Goal: Task Accomplishment & Management: Manage account settings

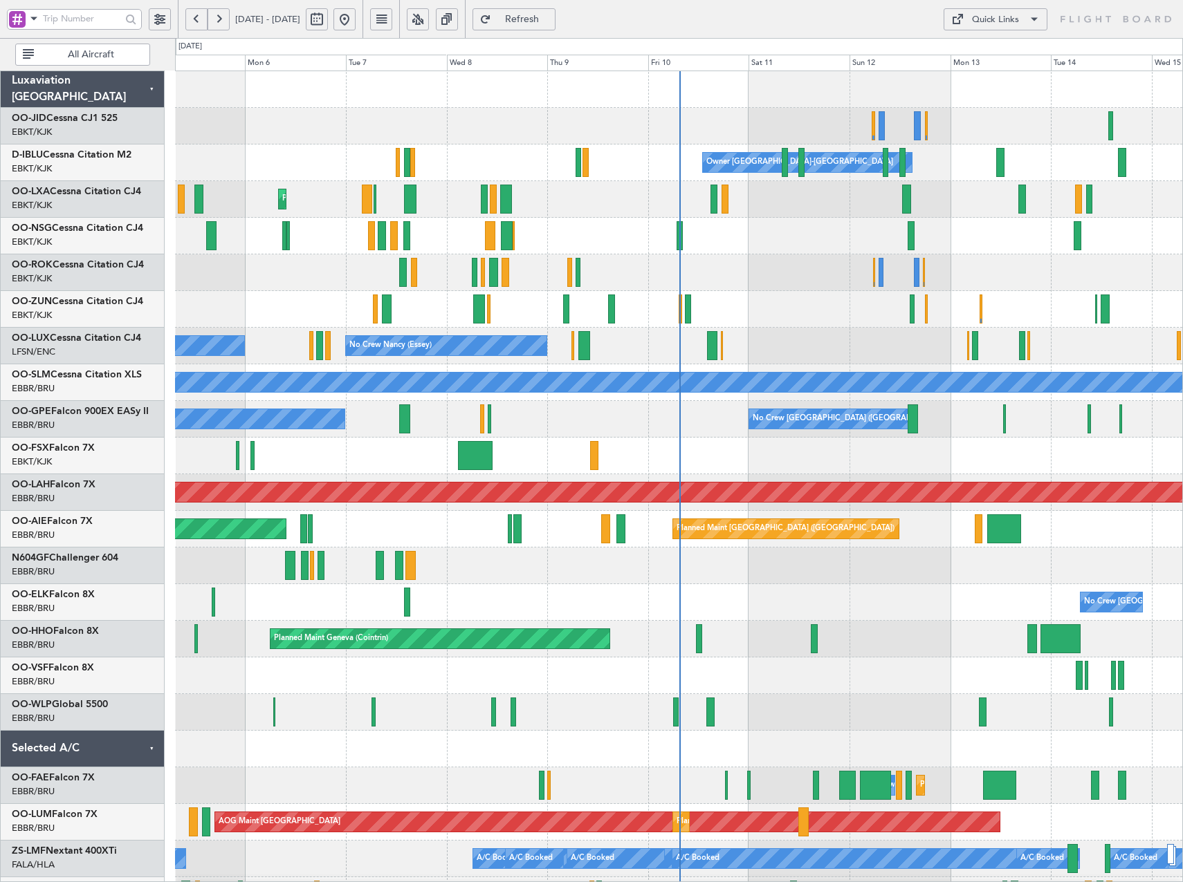
click at [429, 19] on button at bounding box center [418, 19] width 22 height 22
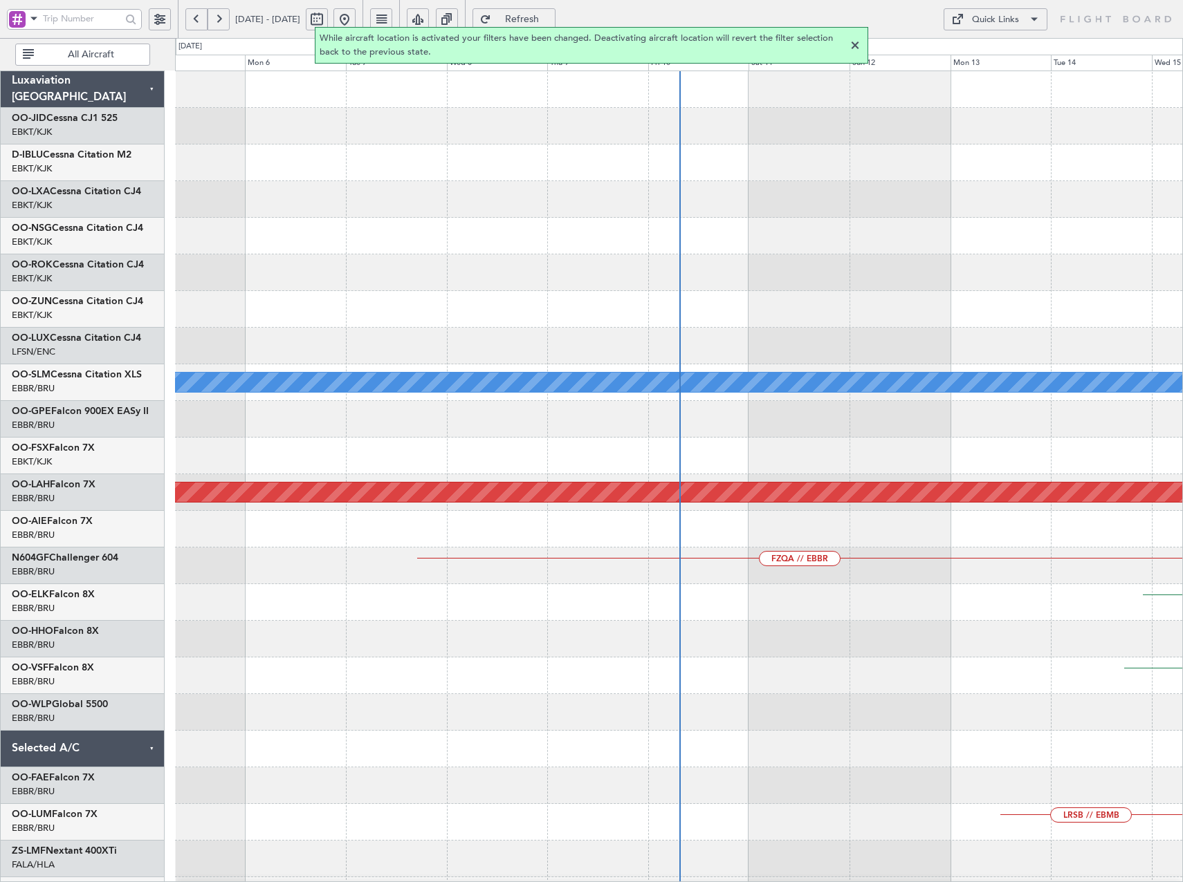
click at [855, 43] on div at bounding box center [854, 45] width 17 height 17
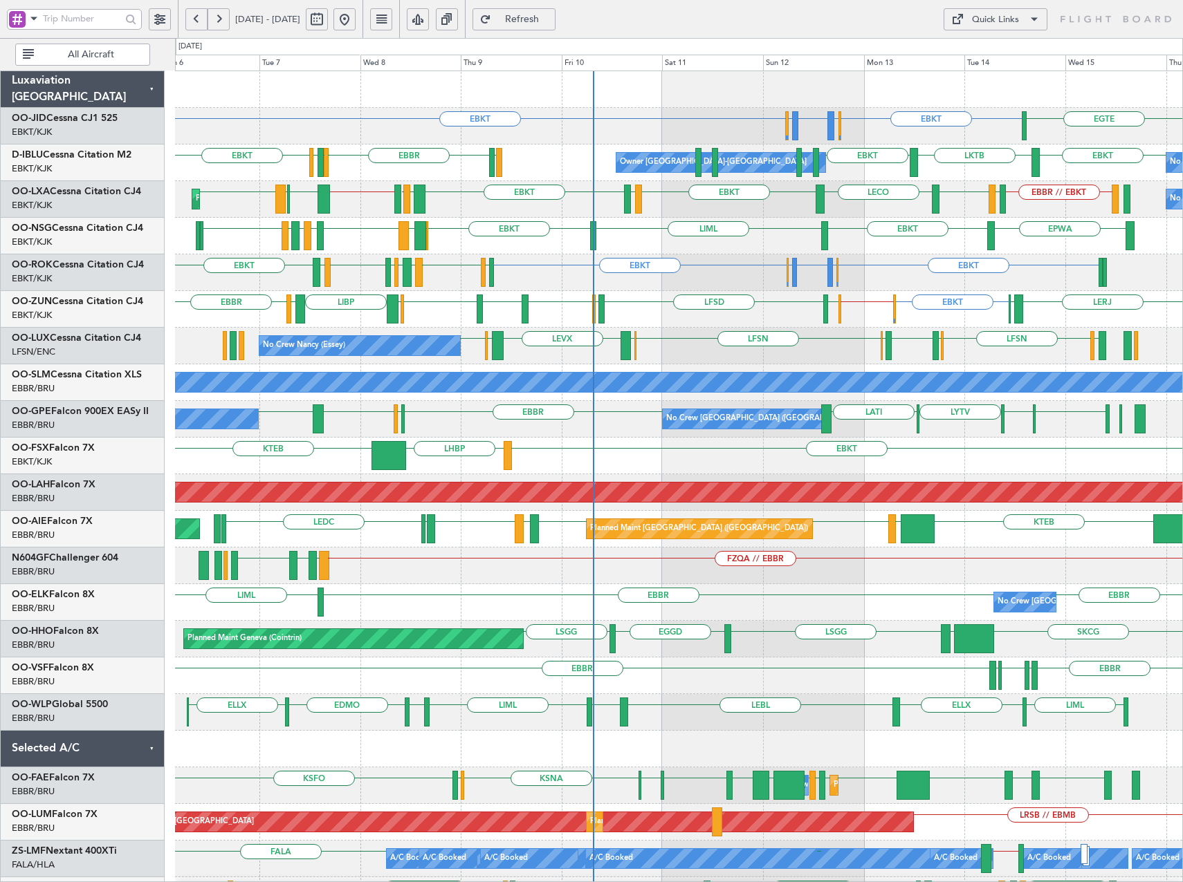
click at [781, 261] on div "EBKT EBLG or EBKT EBKT EBLG or EBKT LIPX or EBKT EGTE EBKT LSGS EBBR EGGW EDDK …" at bounding box center [678, 566] width 1007 height 990
click at [0, 354] on html "06 Oct 2025 - 16 Oct 2025 Refresh Quick Links All Aircraft EBKT EBLG or EBKT EB…" at bounding box center [591, 441] width 1183 height 882
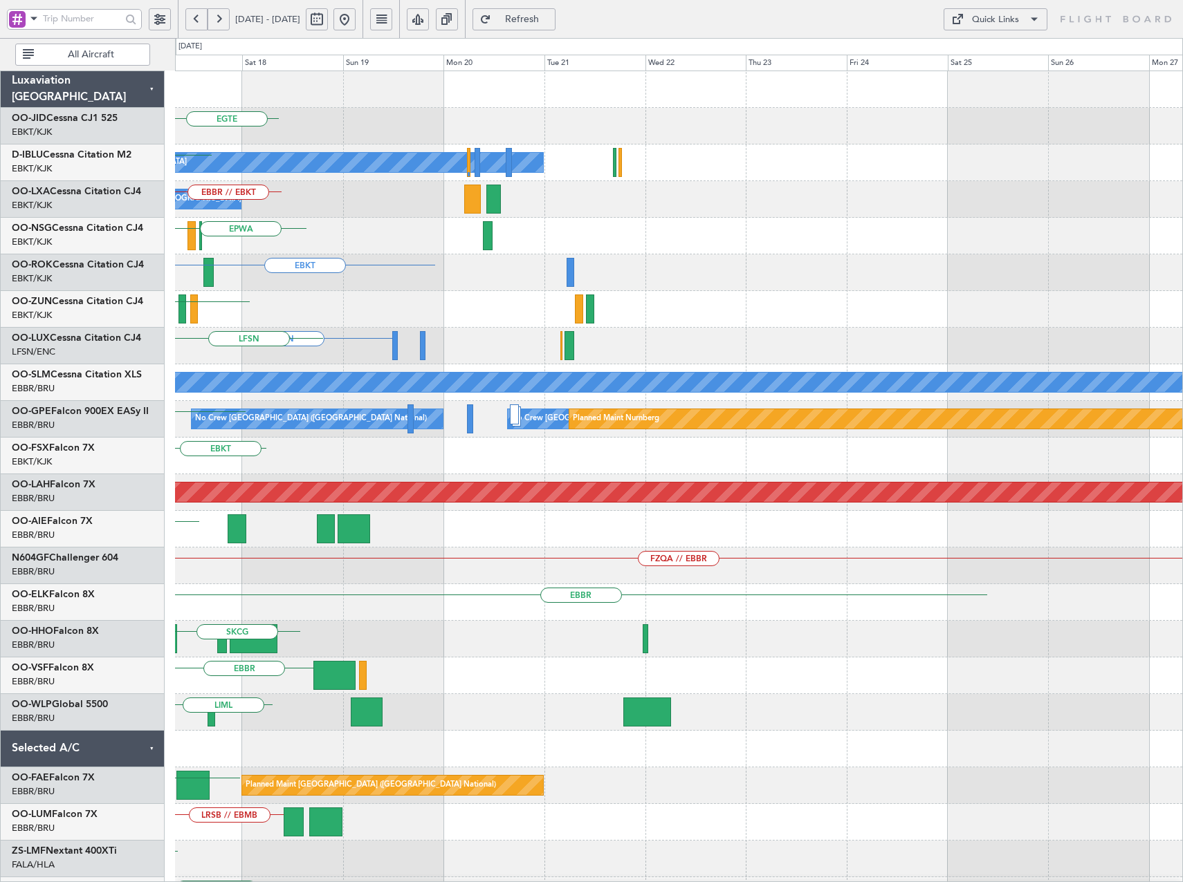
click at [58, 360] on div "EGTE No Crew Kortrijk-Wevelgem EBKT No Crew Brussels (Brussels National) LFTH E…" at bounding box center [591, 460] width 1183 height 844
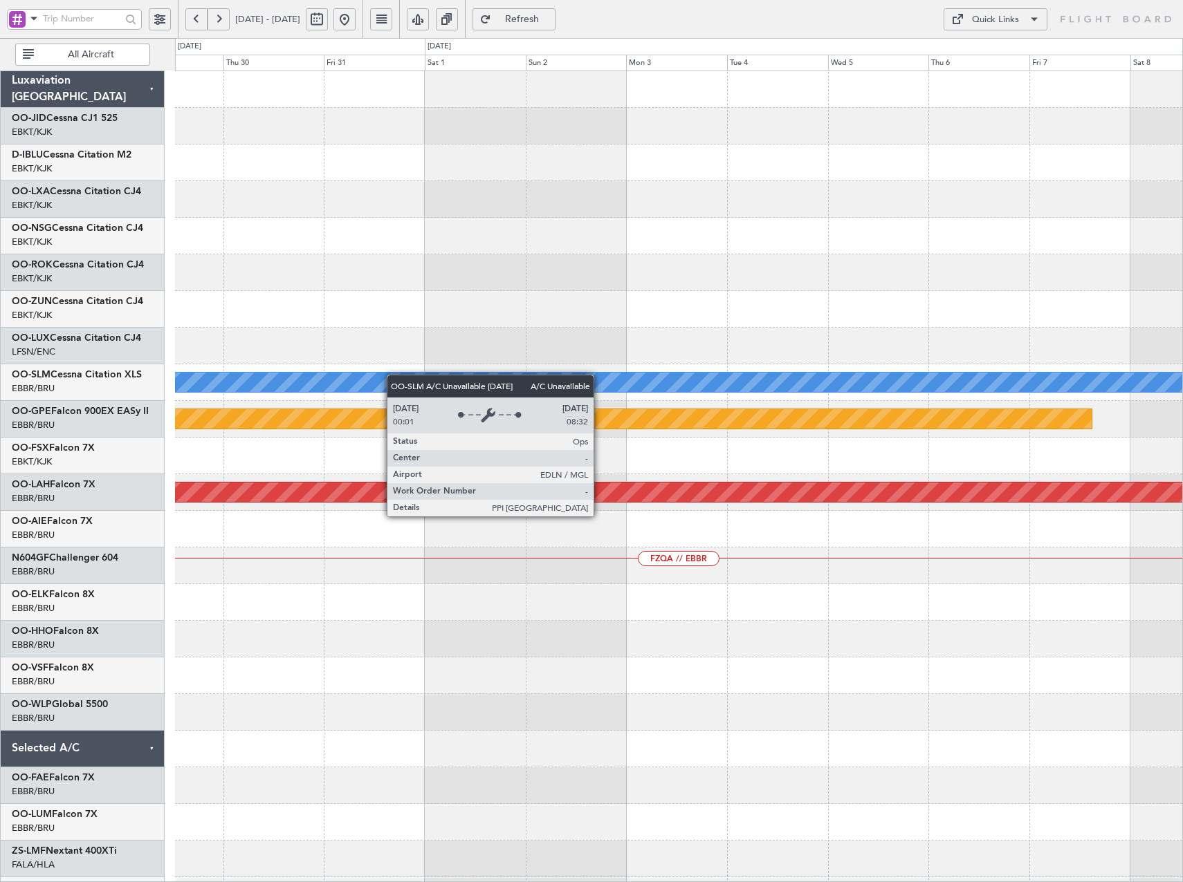
click at [321, 385] on div "A/C Unavailable Monchengladbach Planned Maint Nurnberg Planned Maint Alton-st L…" at bounding box center [678, 566] width 1007 height 990
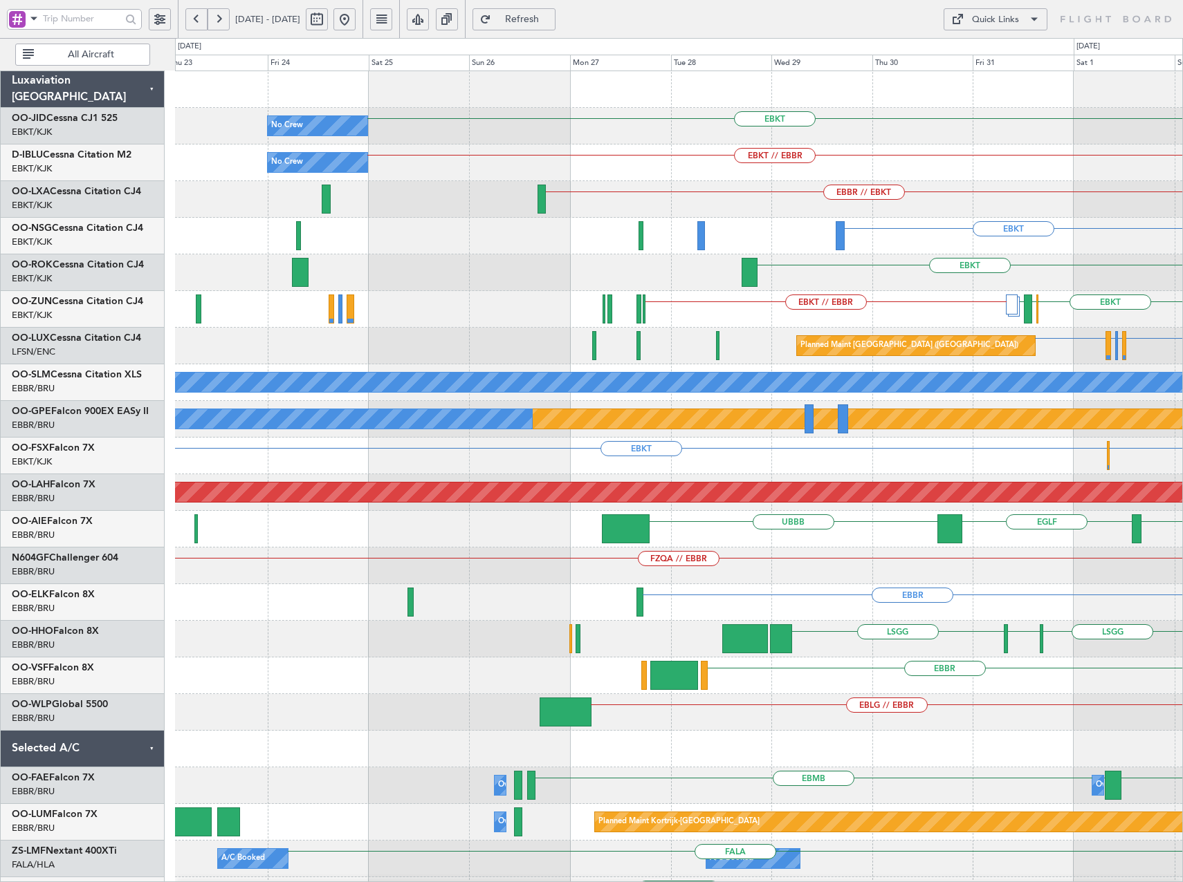
click at [1044, 328] on div "EBKT No Crew EBKT // EBBR No Crew LFMD or EBKT No Crew Kortrijk-Wevelgem EBBR /…" at bounding box center [678, 584] width 1007 height 1026
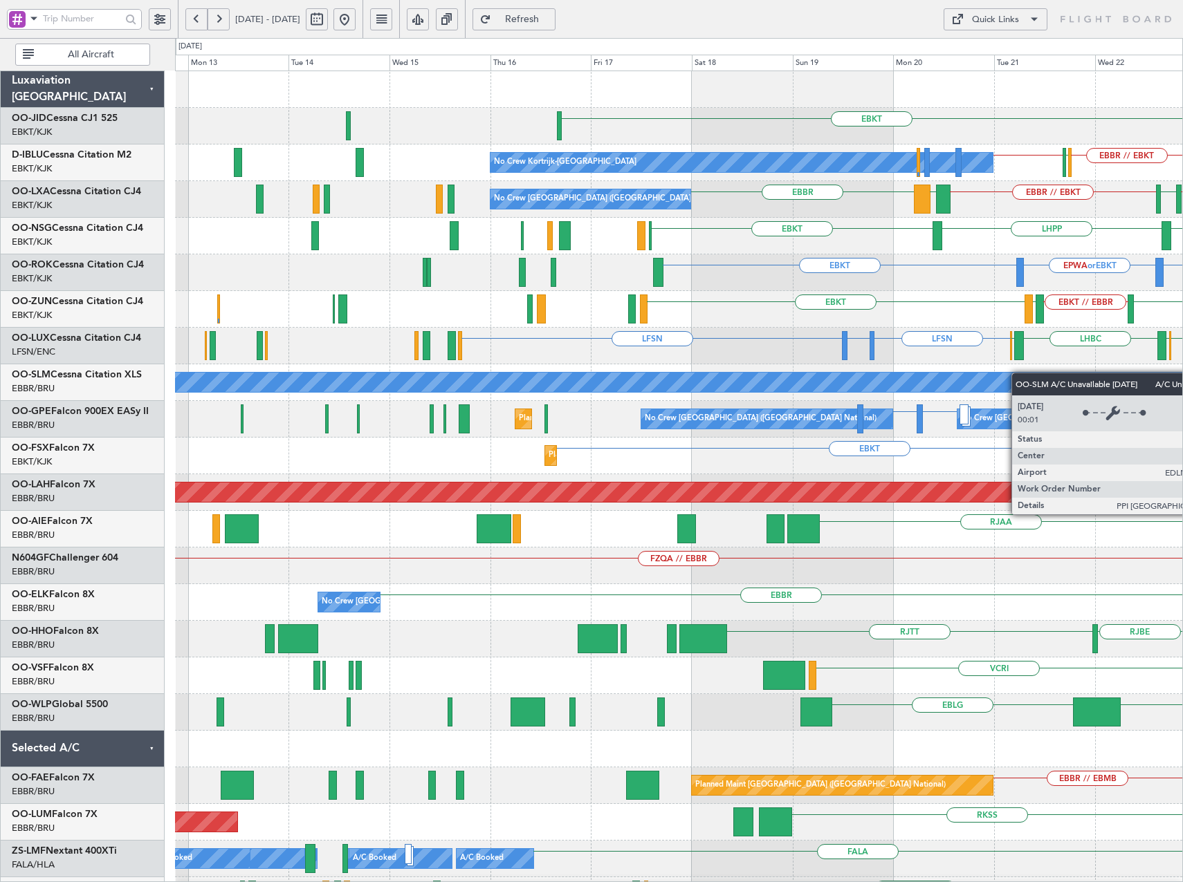
click at [1112, 385] on div "EBKT No Crew EBKT EBBR // EBKT LFPB EBKT // EBBR No Crew Kortrijk-Wevelgem Owne…" at bounding box center [678, 529] width 1007 height 916
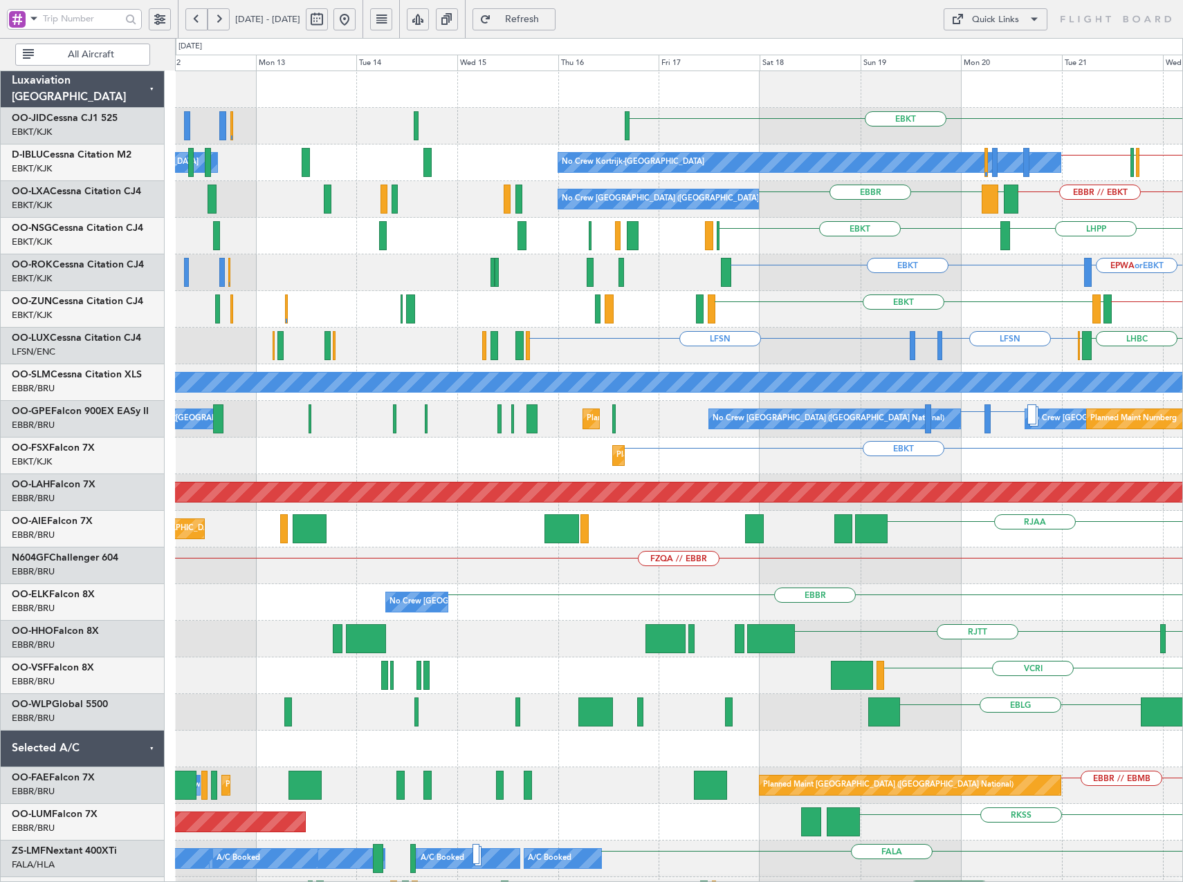
click at [481, 360] on div "LFSN LFSN LFBO or LFSN ELLX LHBC ELLX LFSN" at bounding box center [678, 346] width 1007 height 37
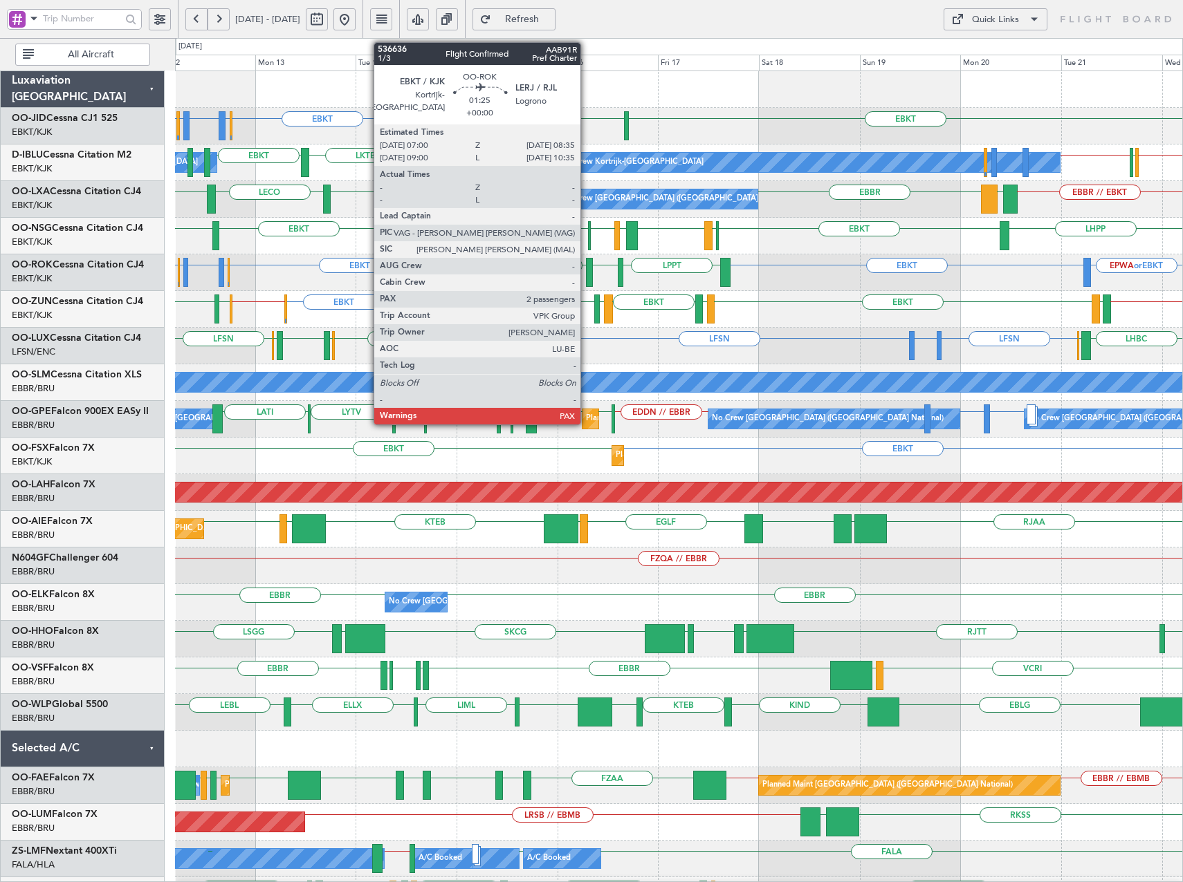
click at [586, 275] on div at bounding box center [589, 272] width 7 height 29
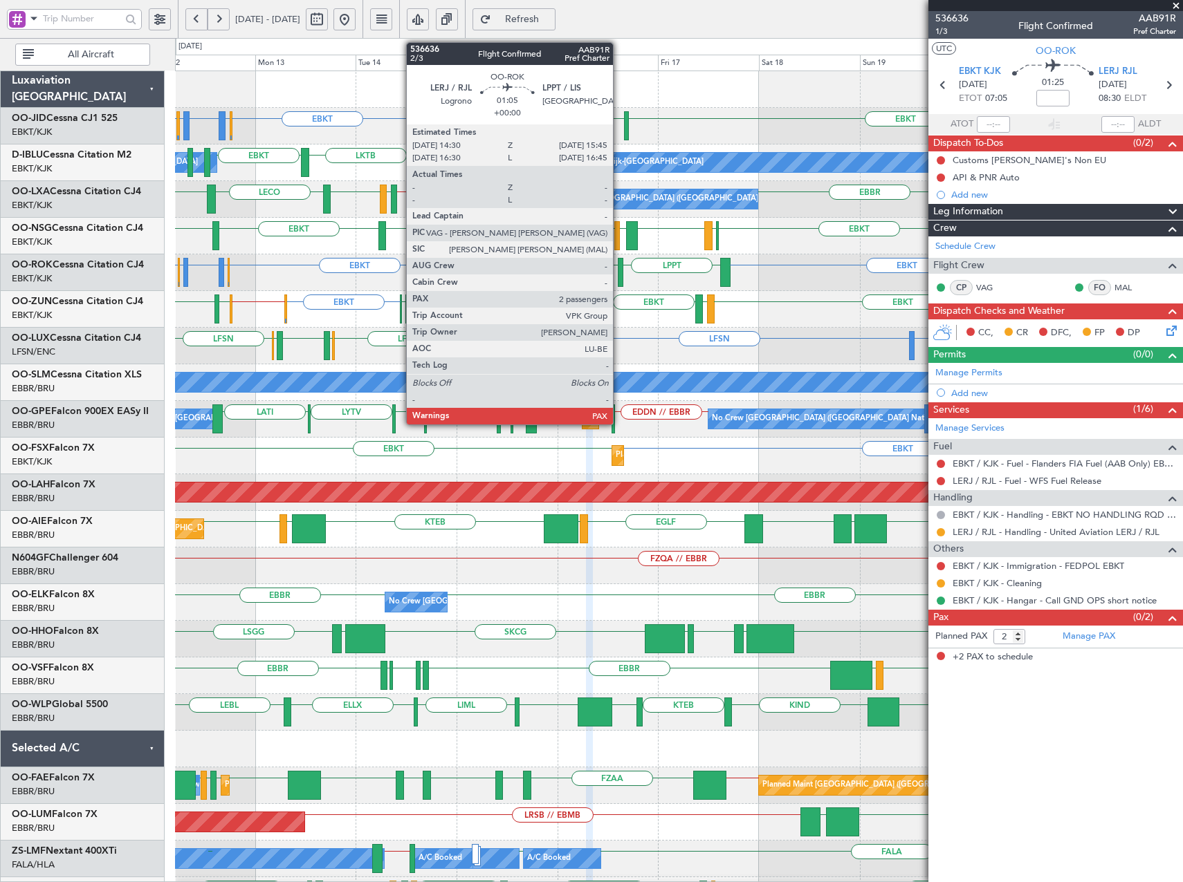
click at [619, 270] on div at bounding box center [621, 272] width 6 height 29
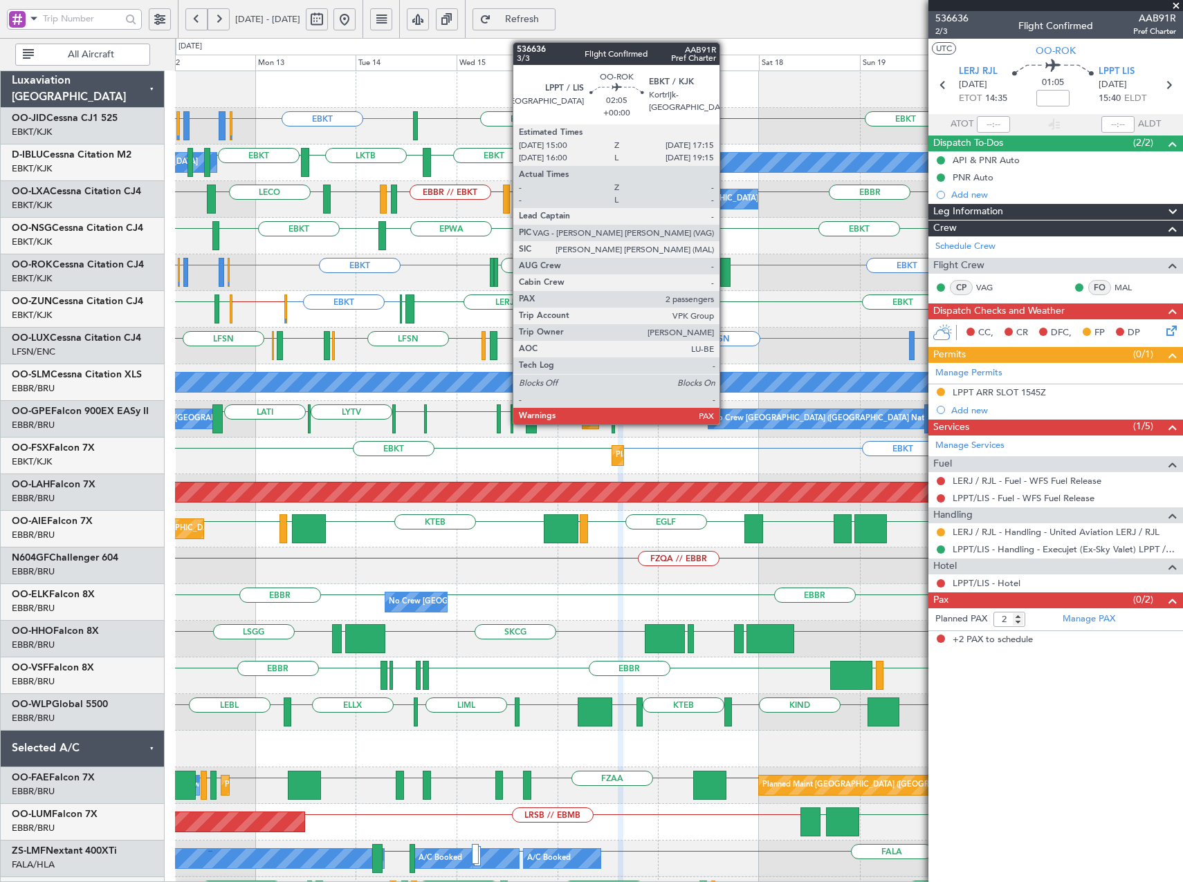
click at [725, 270] on div at bounding box center [725, 272] width 10 height 29
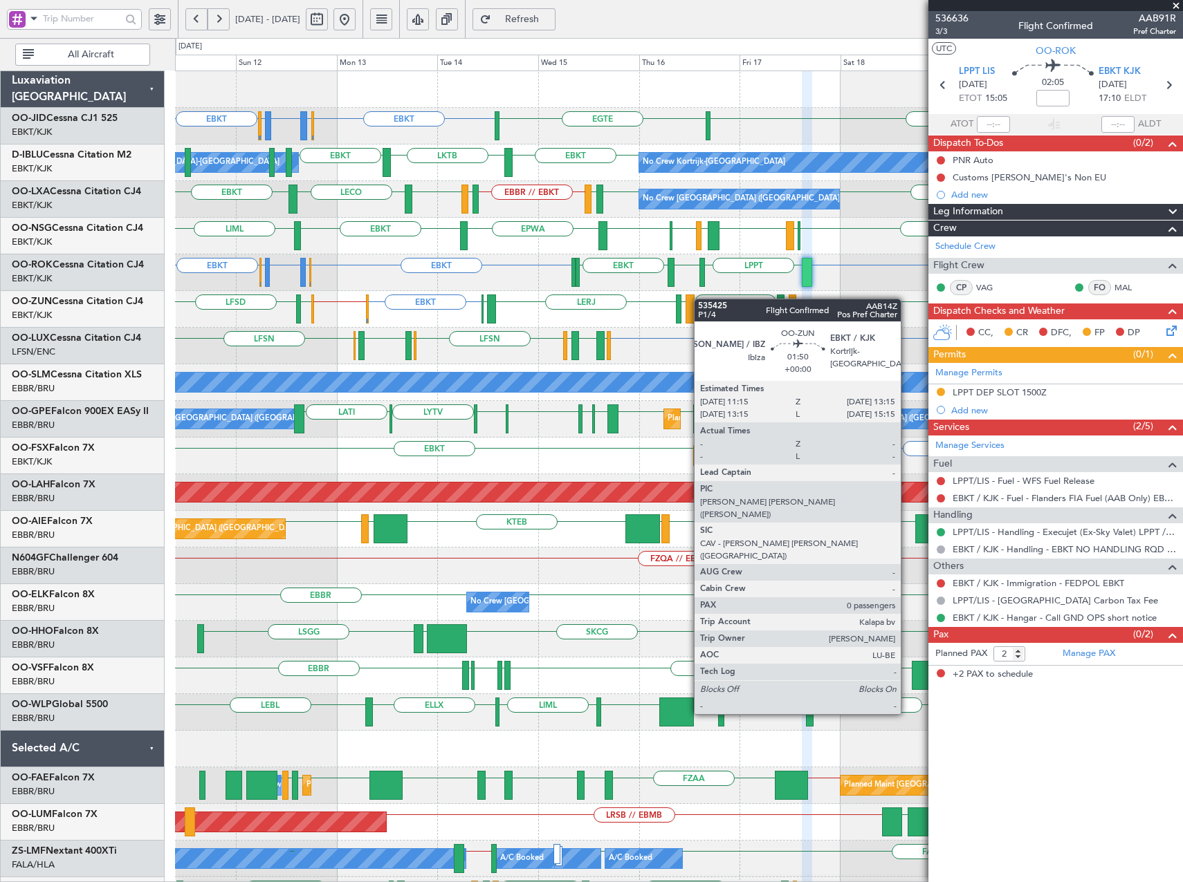
click at [696, 299] on div "EBKT EBLG or EBKT LIPX or EBKT EBKT EBLG or EBKT EBKT EGTE EBKT LKTB EBKT No Cr…" at bounding box center [678, 584] width 1007 height 1026
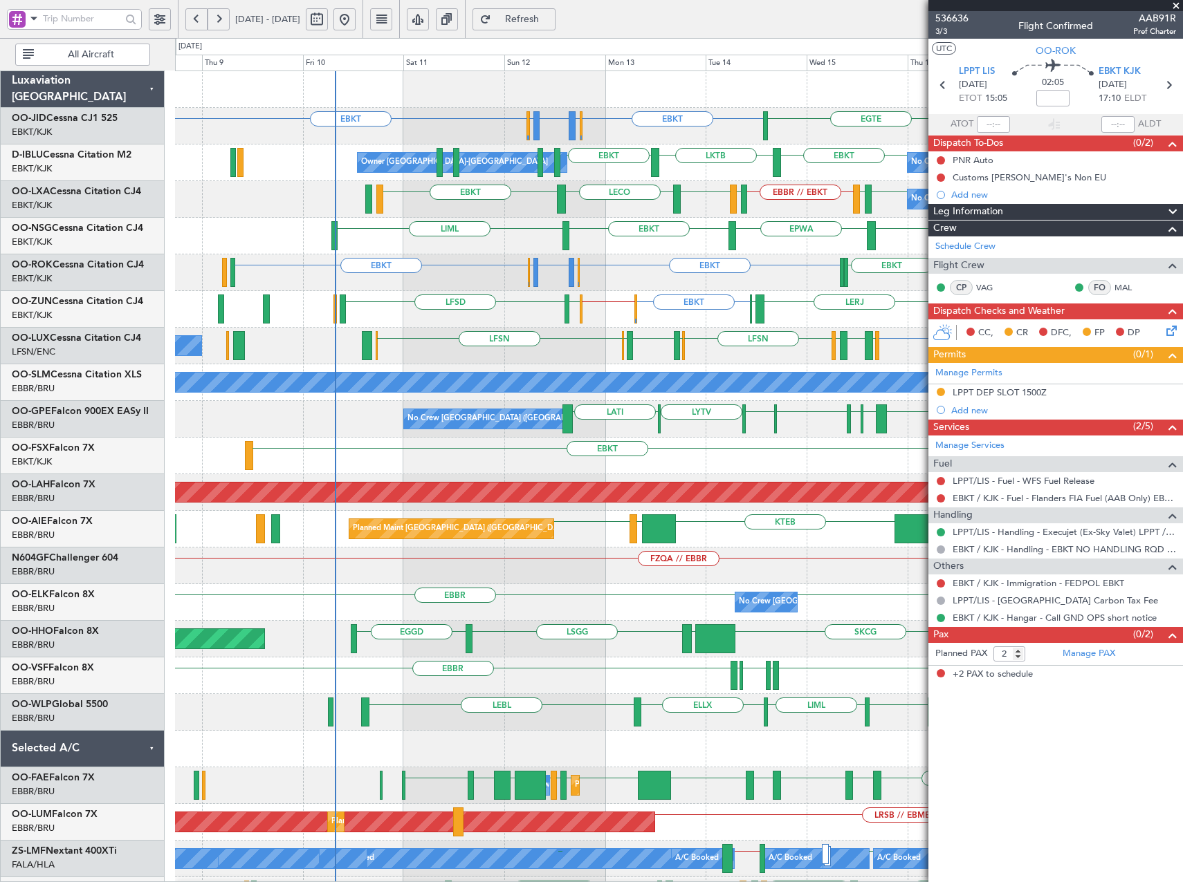
click at [813, 309] on div "EBKT EBLG or EBKT EBKT EBLG or EBKT LIPX or EBKT EBKT EGTE EBKT LKTB EBKT Owner…" at bounding box center [678, 584] width 1007 height 1026
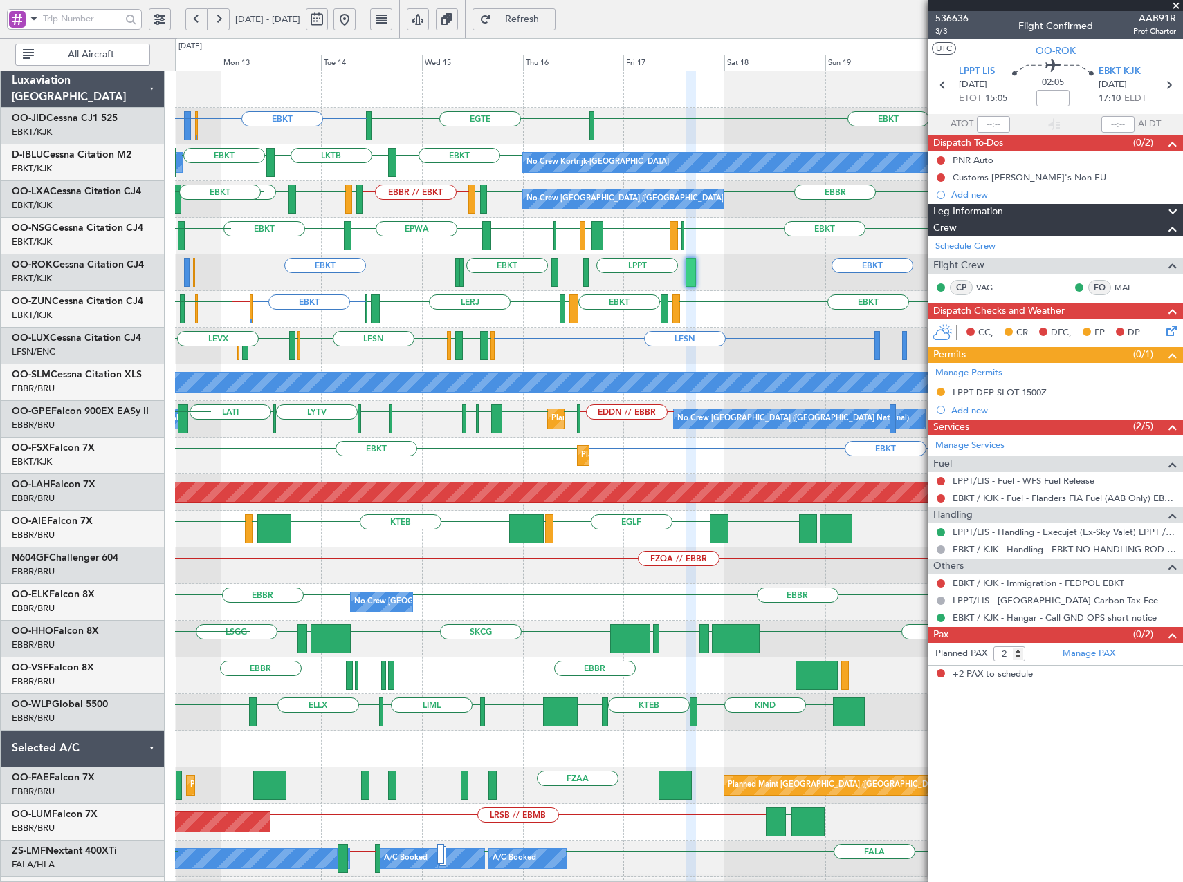
click at [341, 334] on div "EBKT EBLG or EBKT LIPX or EBKT EBKT EGTE EBLG or EBKT No Crew EBKT EBKT EBKT LK…" at bounding box center [678, 584] width 1007 height 1026
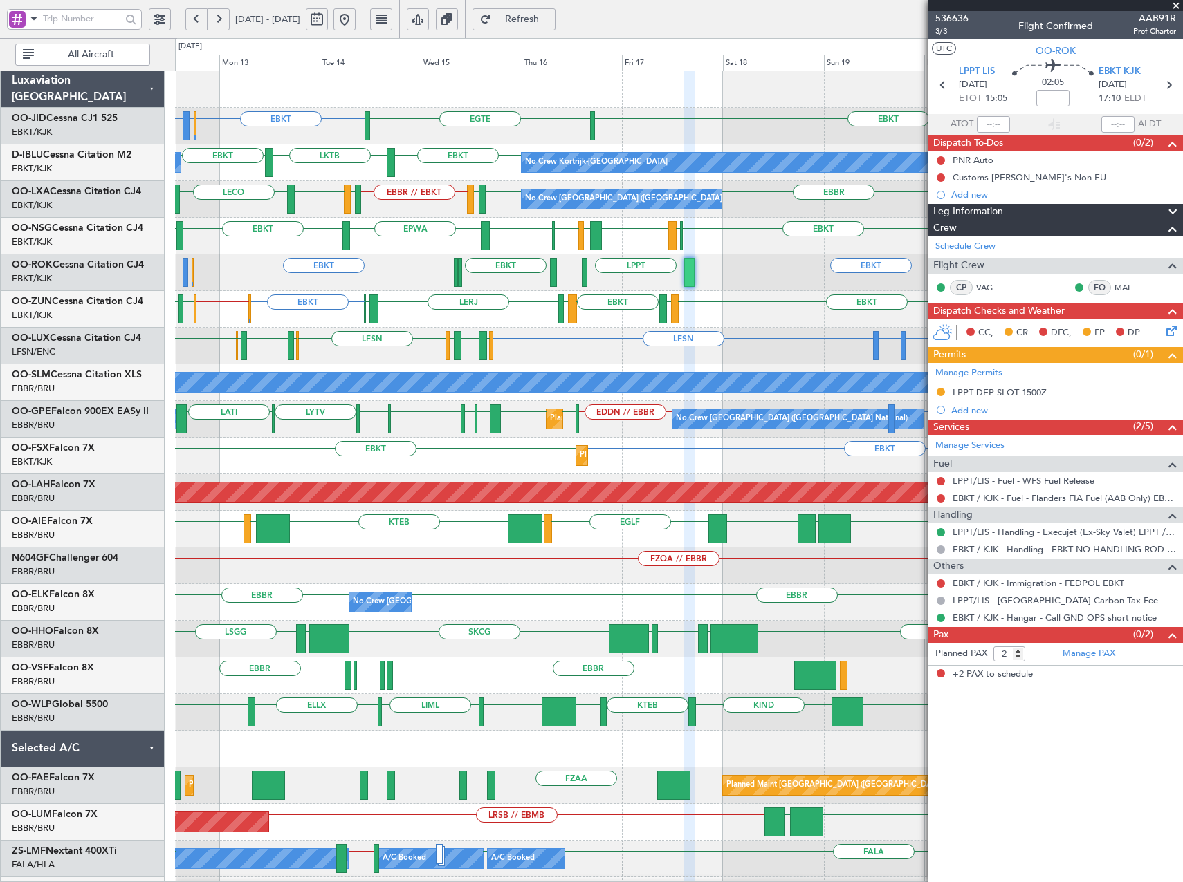
click at [728, 269] on div "EBKT EBLG or EBKT LIPX or EBKT EPWA or EBKT EBKT LPPT LERJ EBKT EBKT" at bounding box center [678, 273] width 1007 height 37
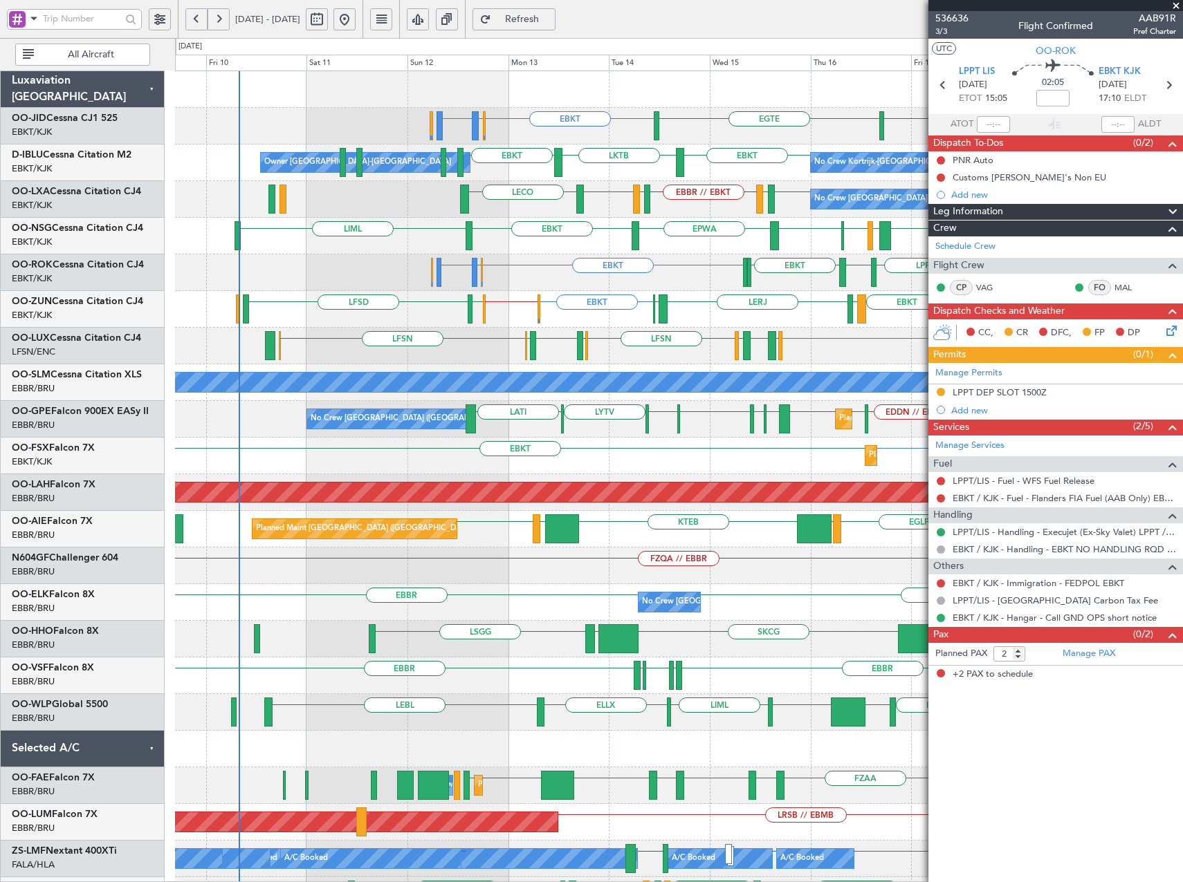
click at [724, 405] on div "EBKT EBLG or EBKT LIPX or EBKT EBKT EGTE EBKT LKTB EBKT No Crew Kortrijk-Wevelg…" at bounding box center [678, 584] width 1007 height 1026
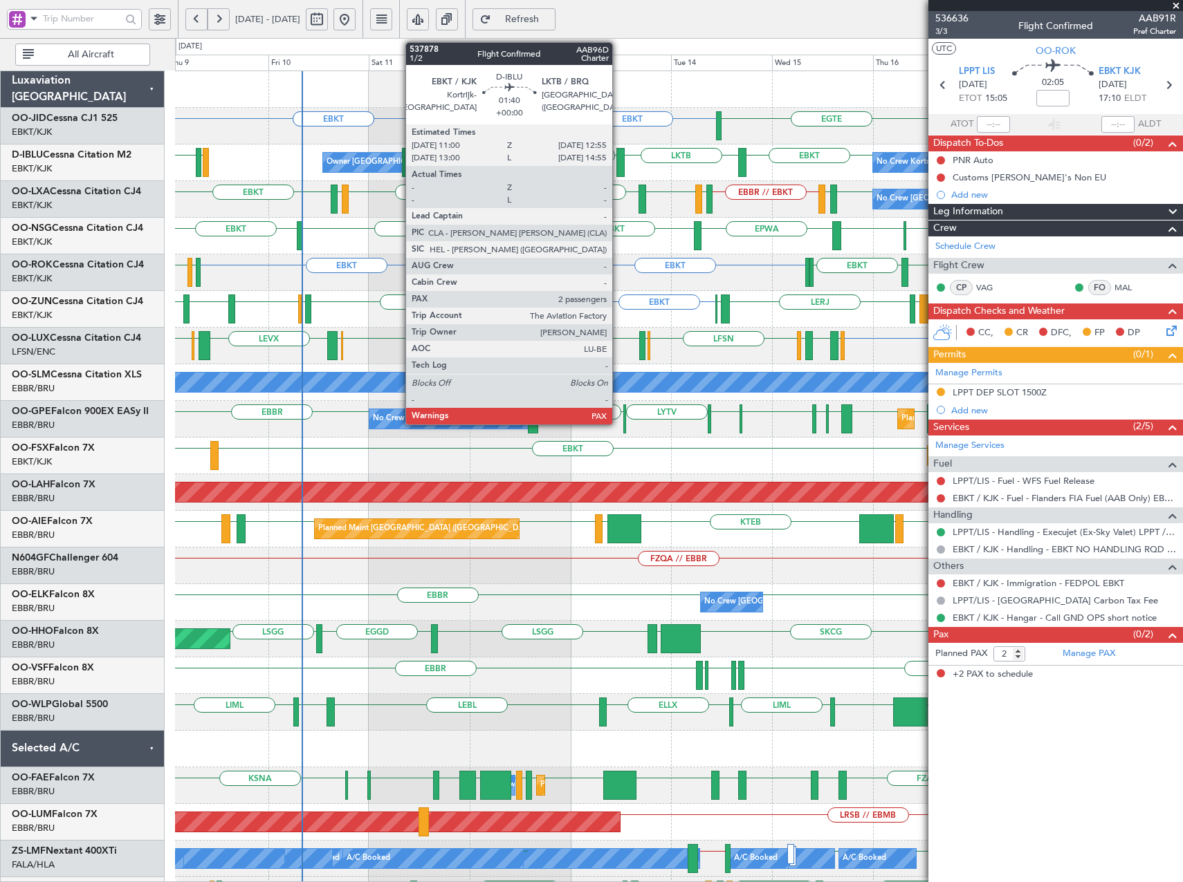
click at [618, 154] on div at bounding box center [620, 162] width 8 height 29
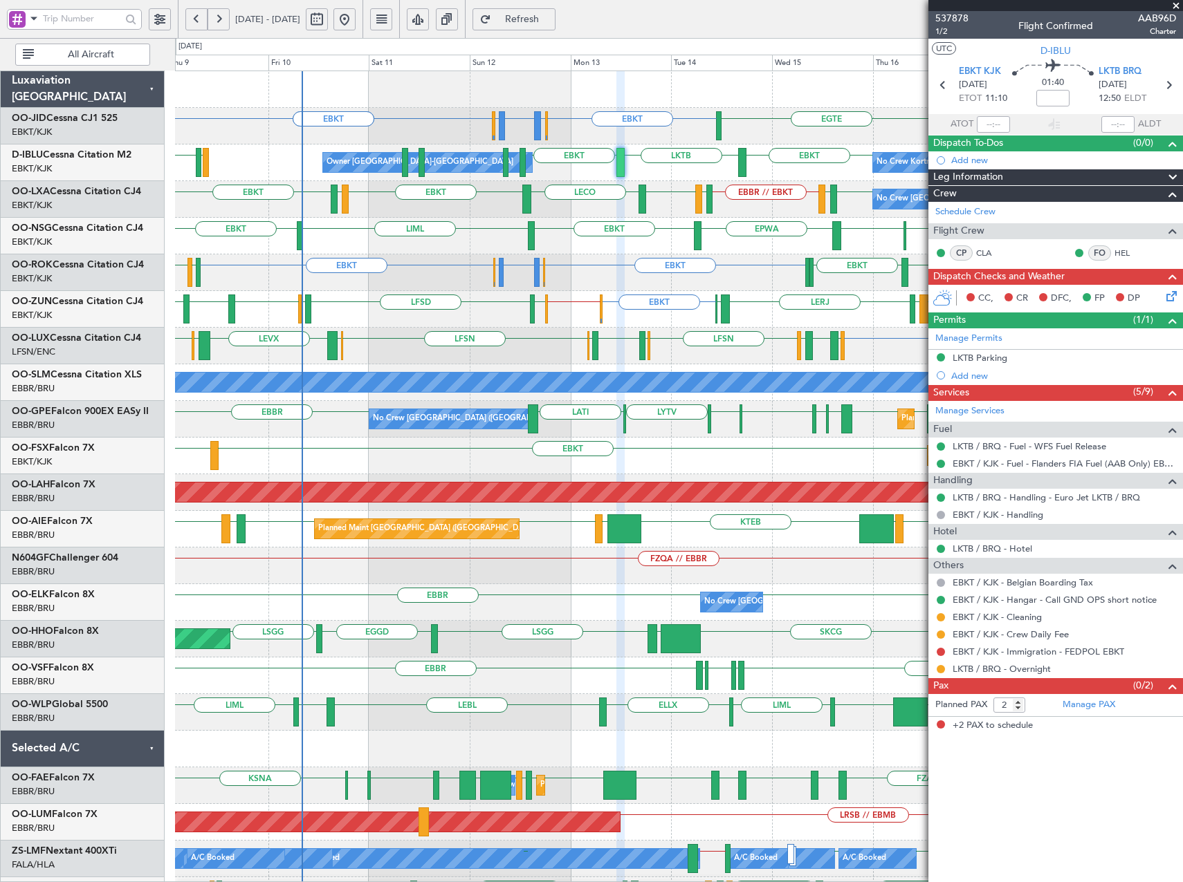
click at [1178, 6] on span at bounding box center [1176, 6] width 14 height 12
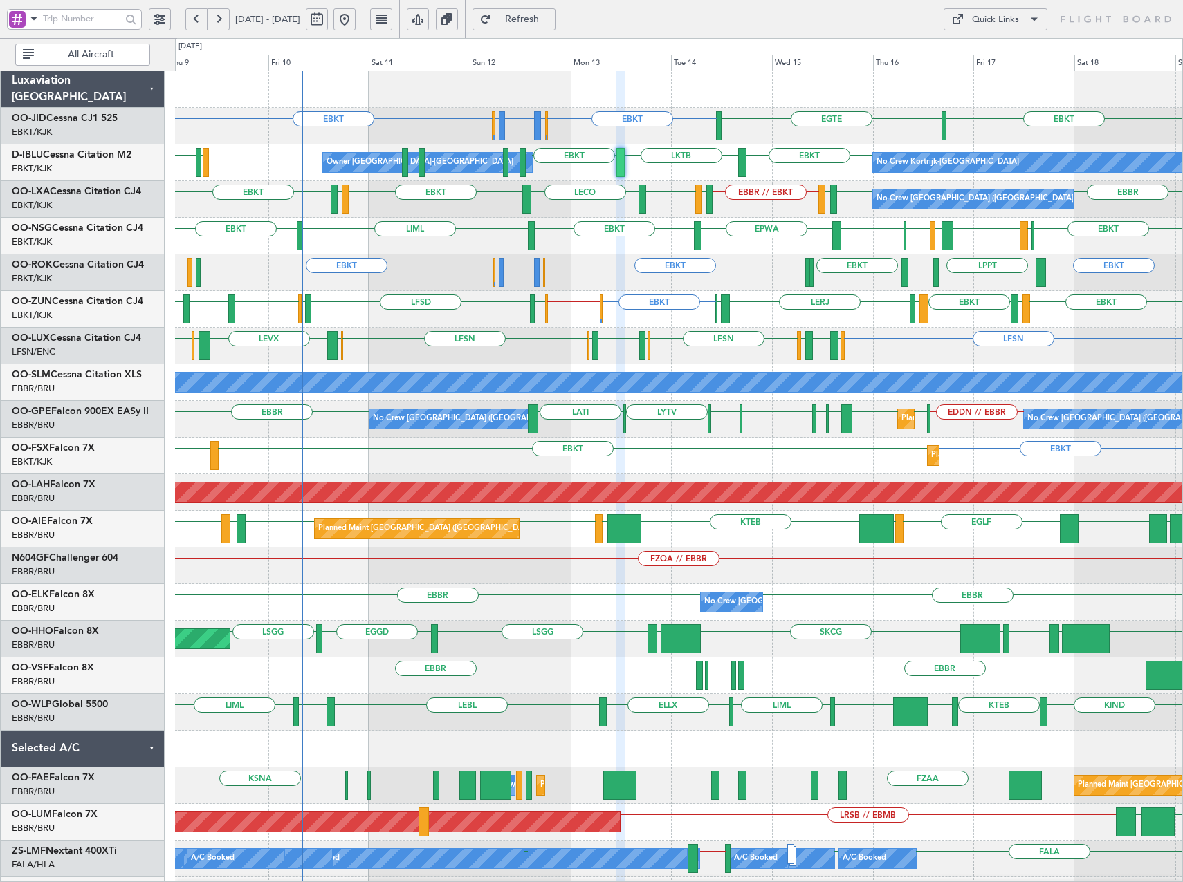
type input "0"
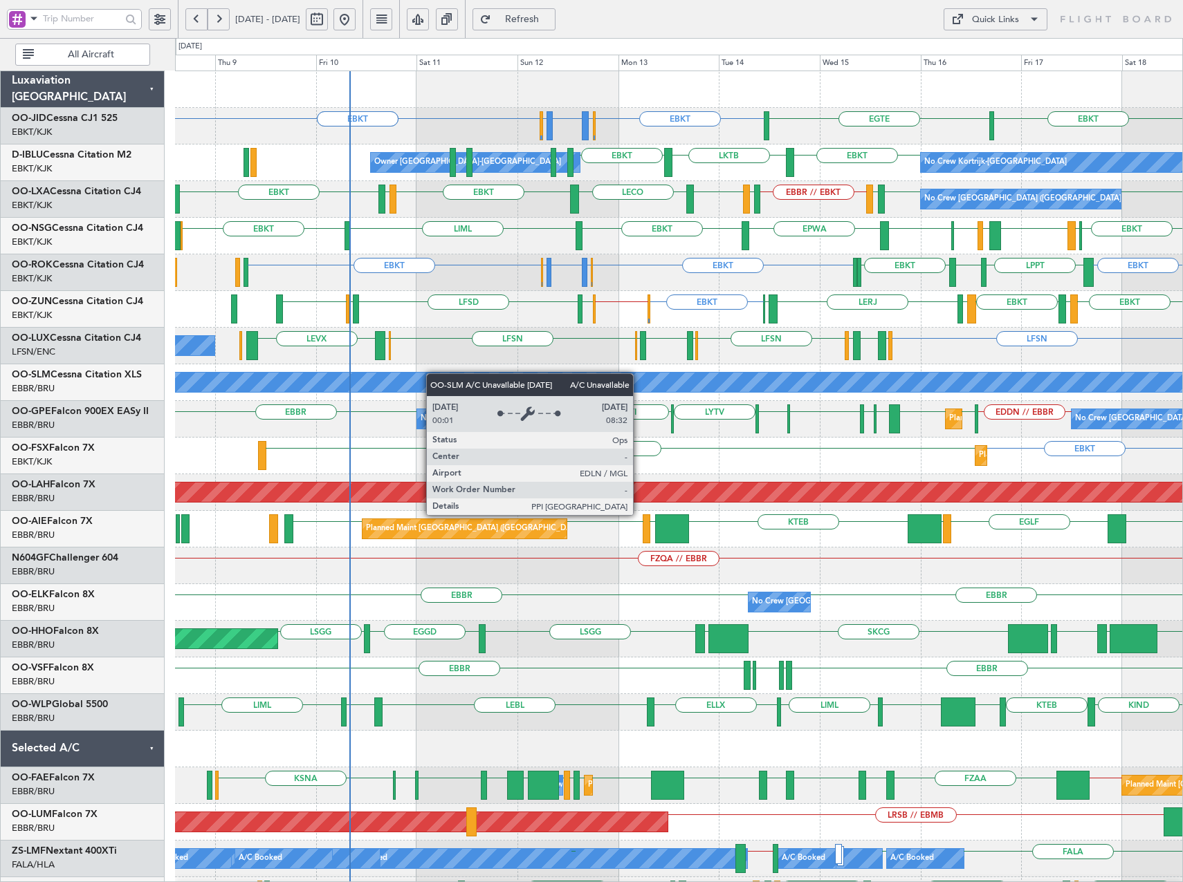
click at [433, 387] on div "EBKT EBLG or EBKT LIPX or EBKT EBLG or EBKT EBKT EBKT EBKT EGTE No Crew Kortrij…" at bounding box center [678, 584] width 1007 height 1026
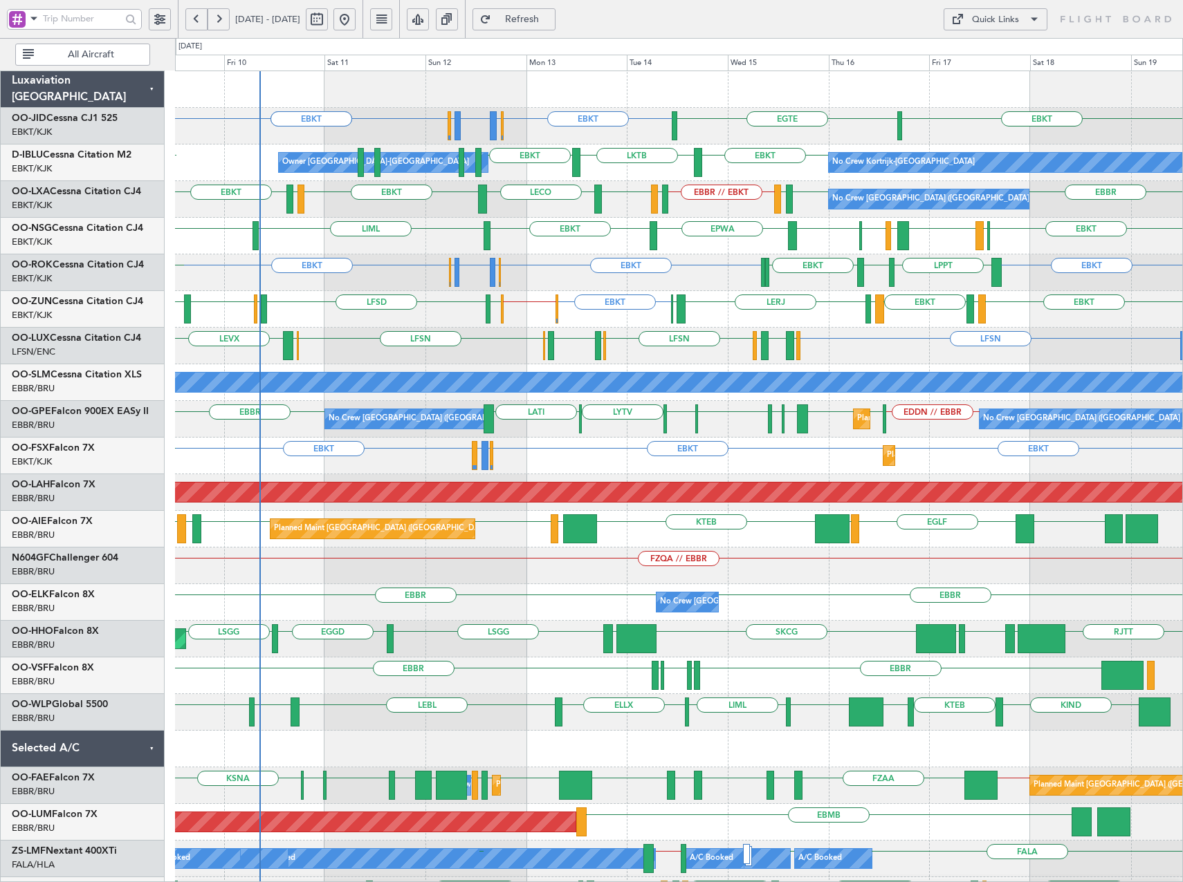
click at [425, 264] on div "EBKT EBLG or EBKT LIPX or EBKT EBKT EBLG or EBKT EBKT EBKT EGTE EBKT LKTB EBKT …" at bounding box center [678, 584] width 1007 height 1026
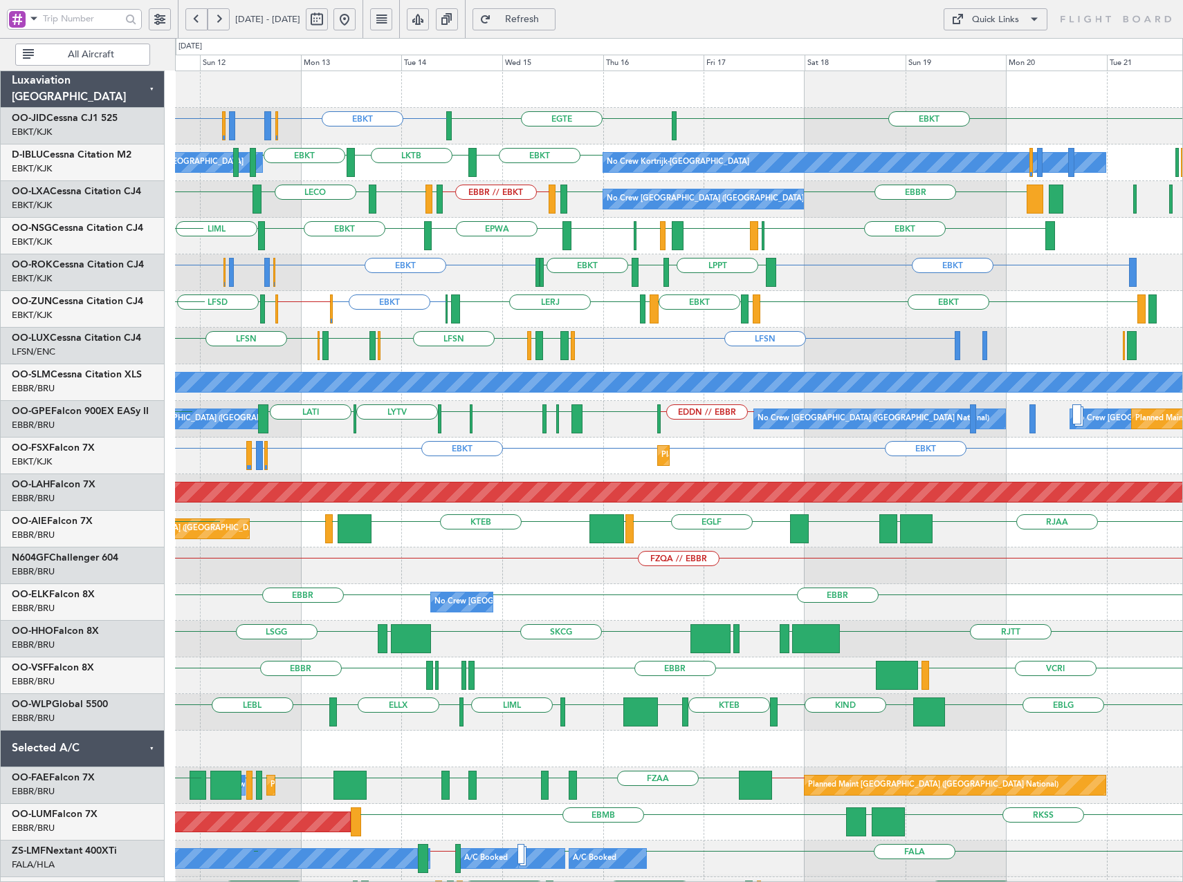
click at [595, 292] on div "EBKT EBLG or EBKT LIPX or EBKT EBKT EBLG or EBKT EBKT EBKT EGTE No Crew EBKT LK…" at bounding box center [678, 584] width 1007 height 1026
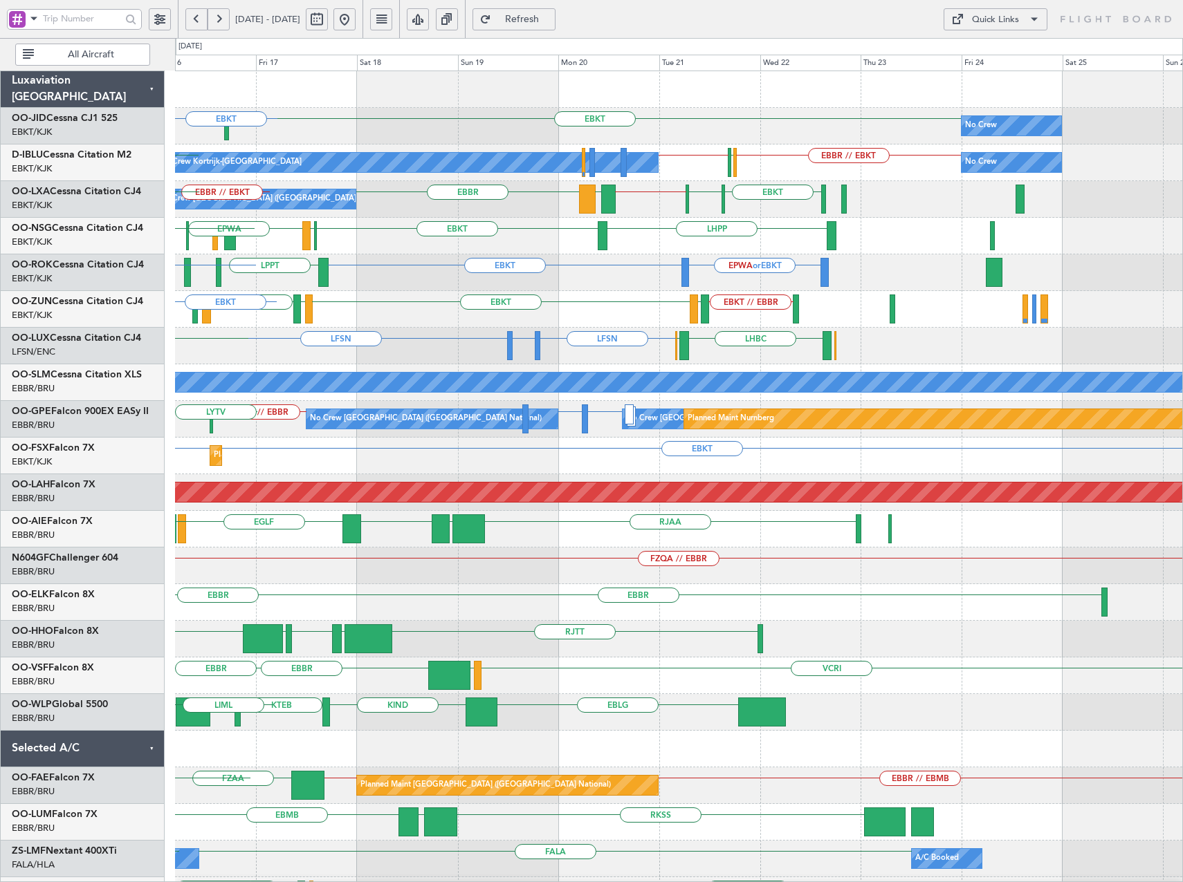
click at [497, 232] on div "EBKT EGTE No Crew EBKT No Crew Kortrijk-Wevelgem EBBR // EBKT LFPB EBKT // EBBR…" at bounding box center [678, 584] width 1007 height 1026
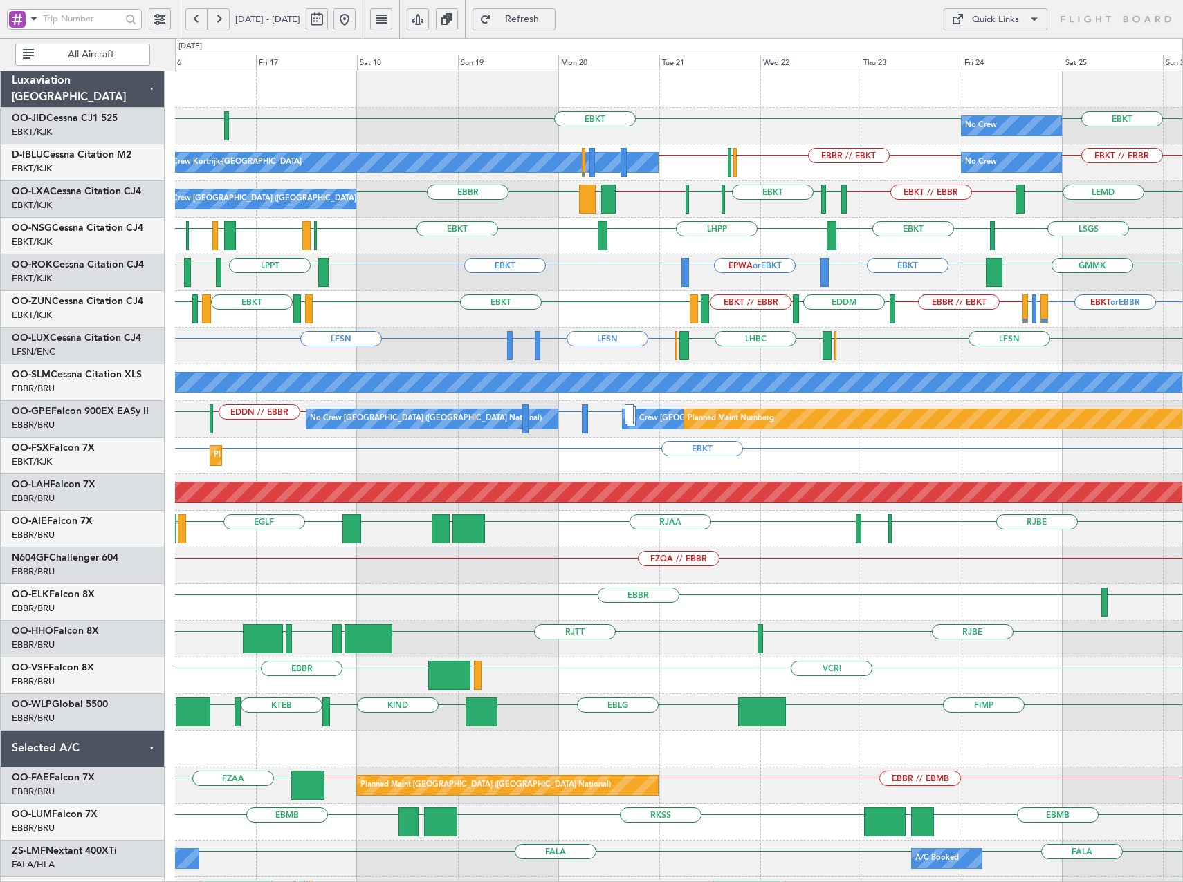
click at [550, 24] on span "Refresh" at bounding box center [522, 20] width 57 height 10
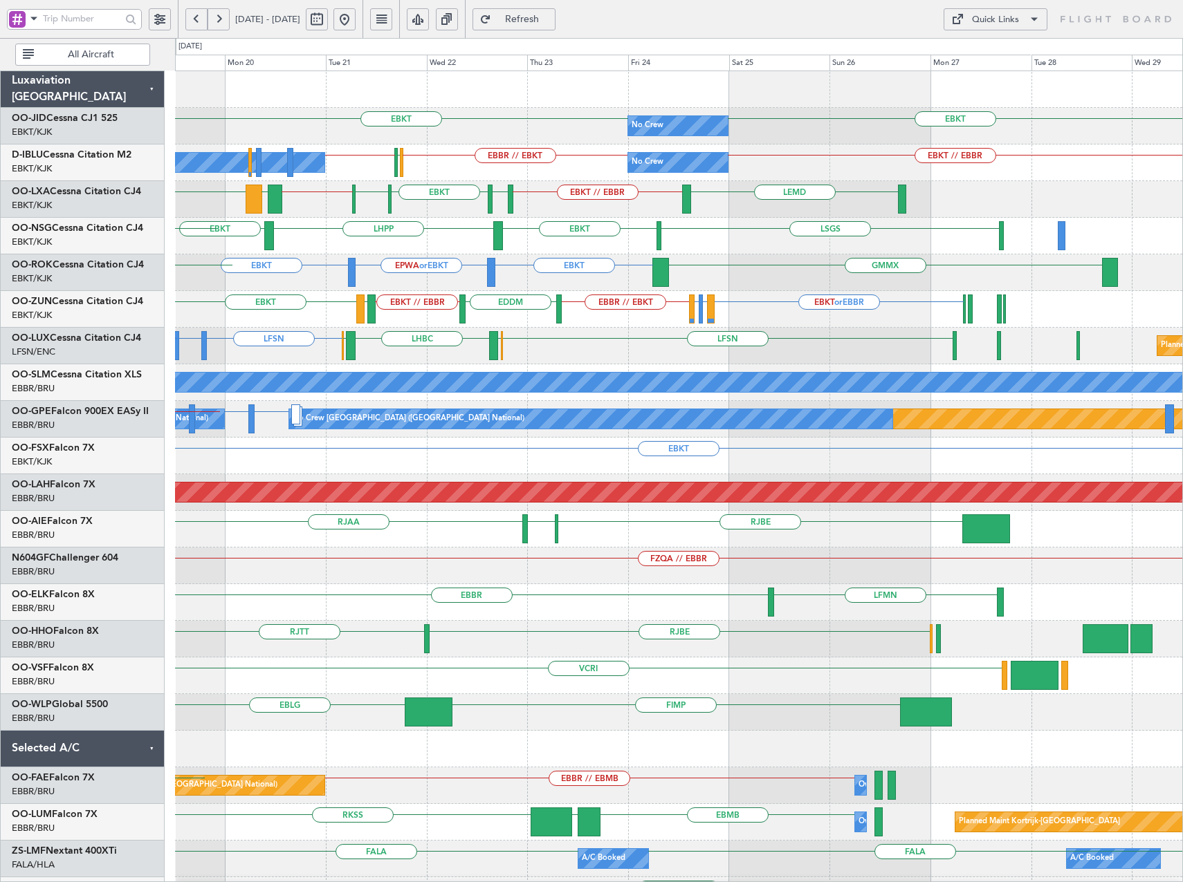
click at [723, 327] on div "EBKT EBKT No Crew EBKT // EBBR EBBR // EBKT LFPB EBKT // EBBR No Crew Kortrijk-…" at bounding box center [678, 584] width 1007 height 1026
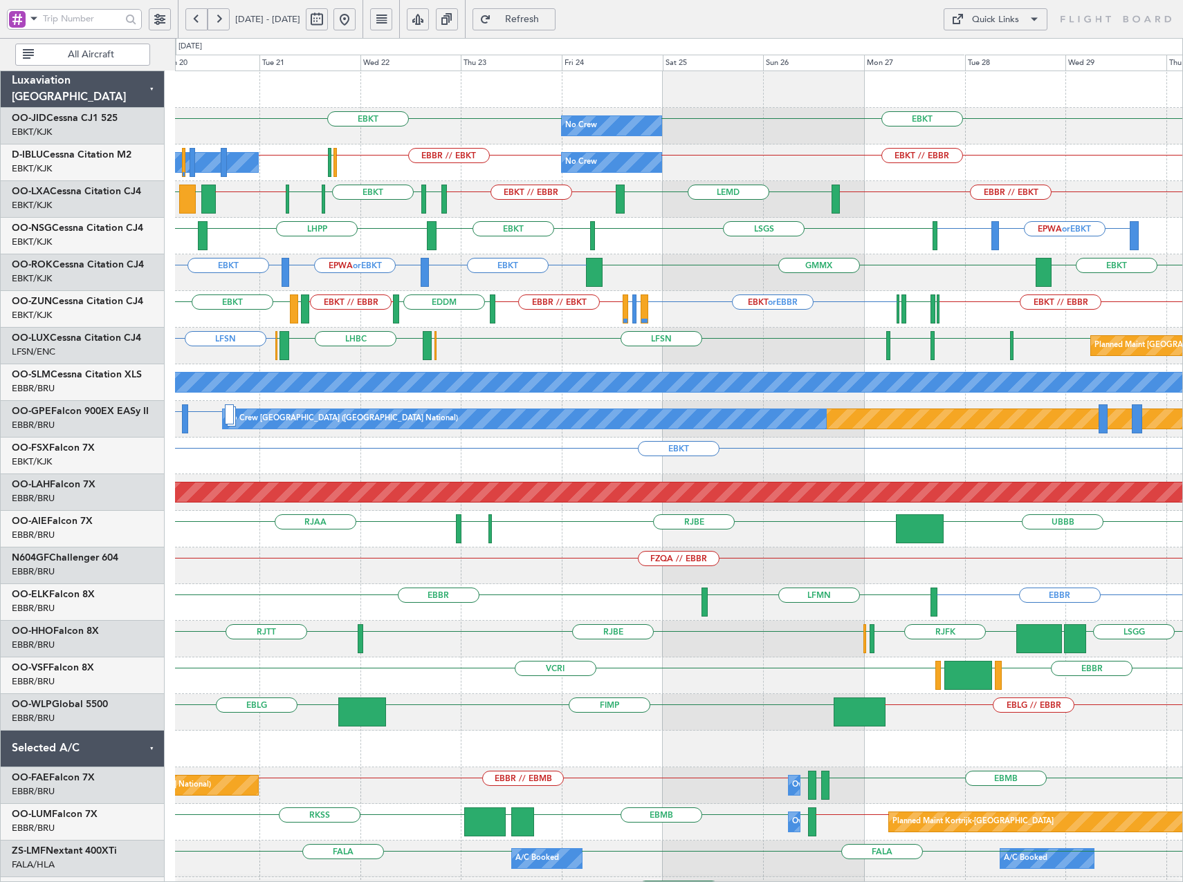
click at [752, 308] on div "EBKT // EBBR EBKT or EBBR LEPA or EBBR LFML or EBBR EBBR // EBKT EGGW EGPN EGGW…" at bounding box center [678, 309] width 1007 height 37
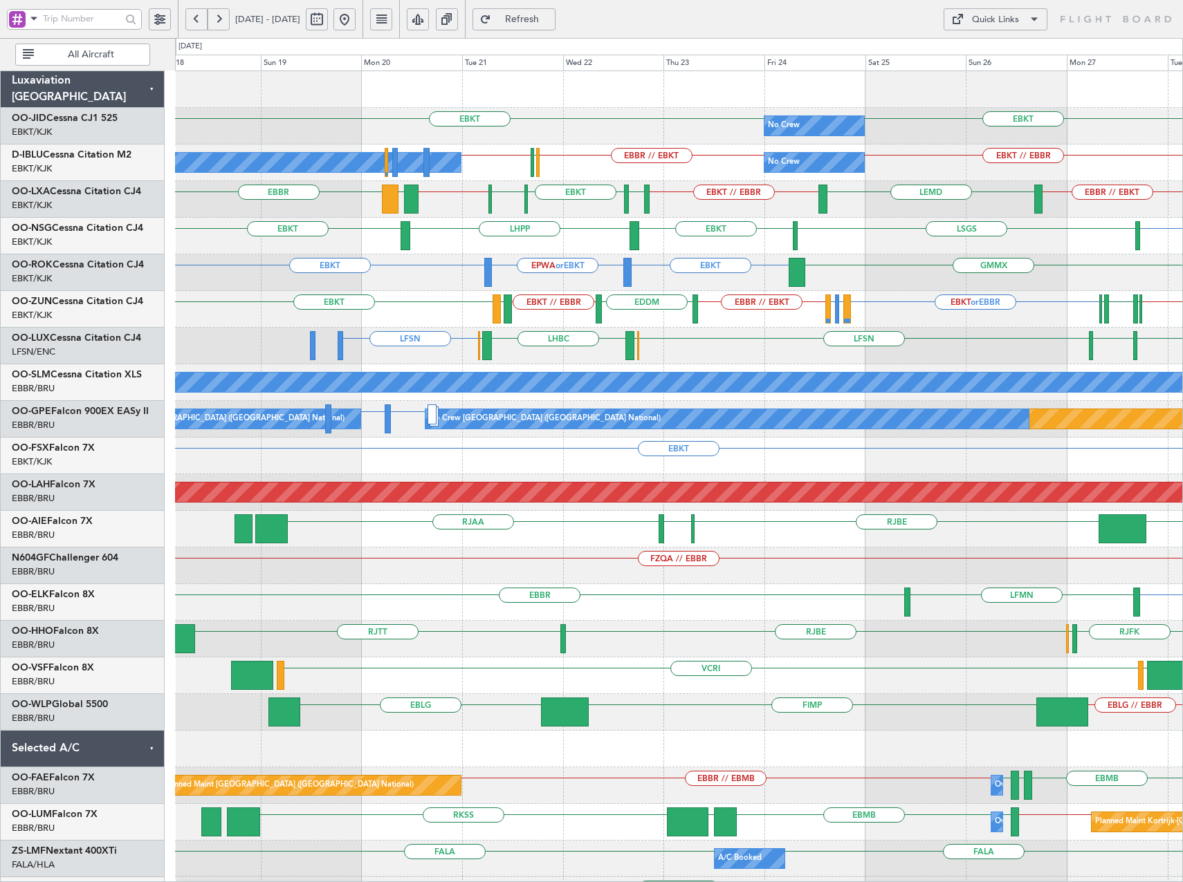
click at [585, 270] on div "EBKT EPWA or EBKT EBKT GMMX EBKT" at bounding box center [678, 273] width 1007 height 37
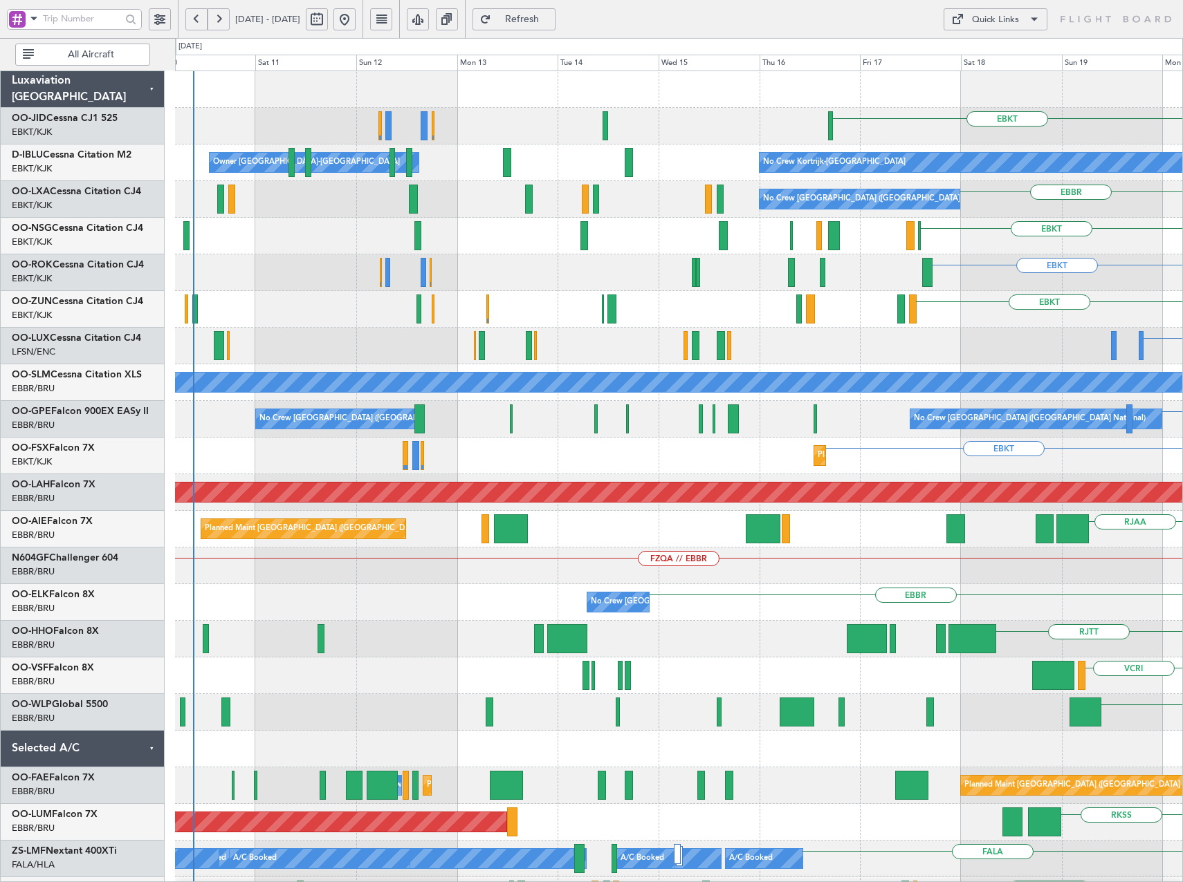
click at [1120, 267] on div "EBKT EPWA or EBKT EBKT" at bounding box center [678, 273] width 1007 height 37
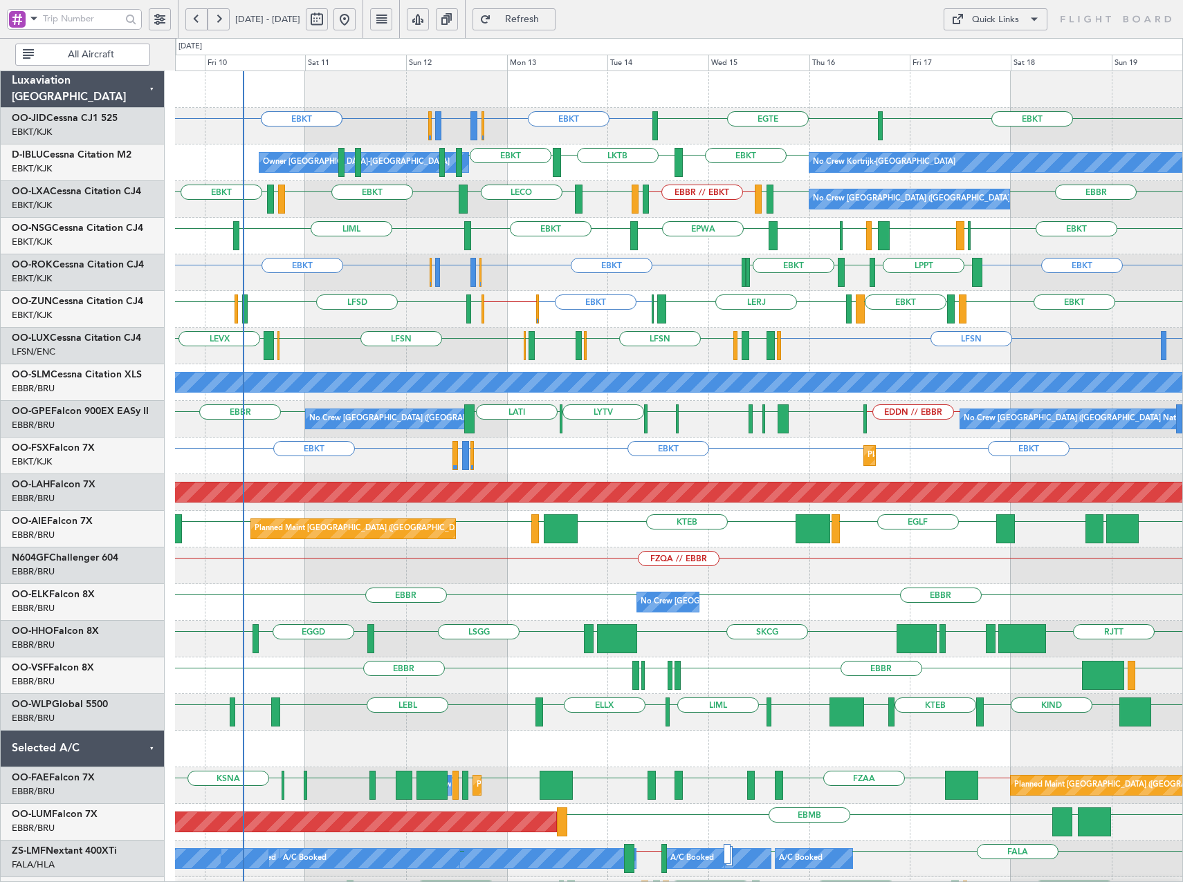
click at [553, 255] on div "EBKT EBLG or EBKT LIPX or EBKT EBKT EBLG or EBKT EBKT EBKT EGTE No Crew Kortrij…" at bounding box center [678, 584] width 1007 height 1026
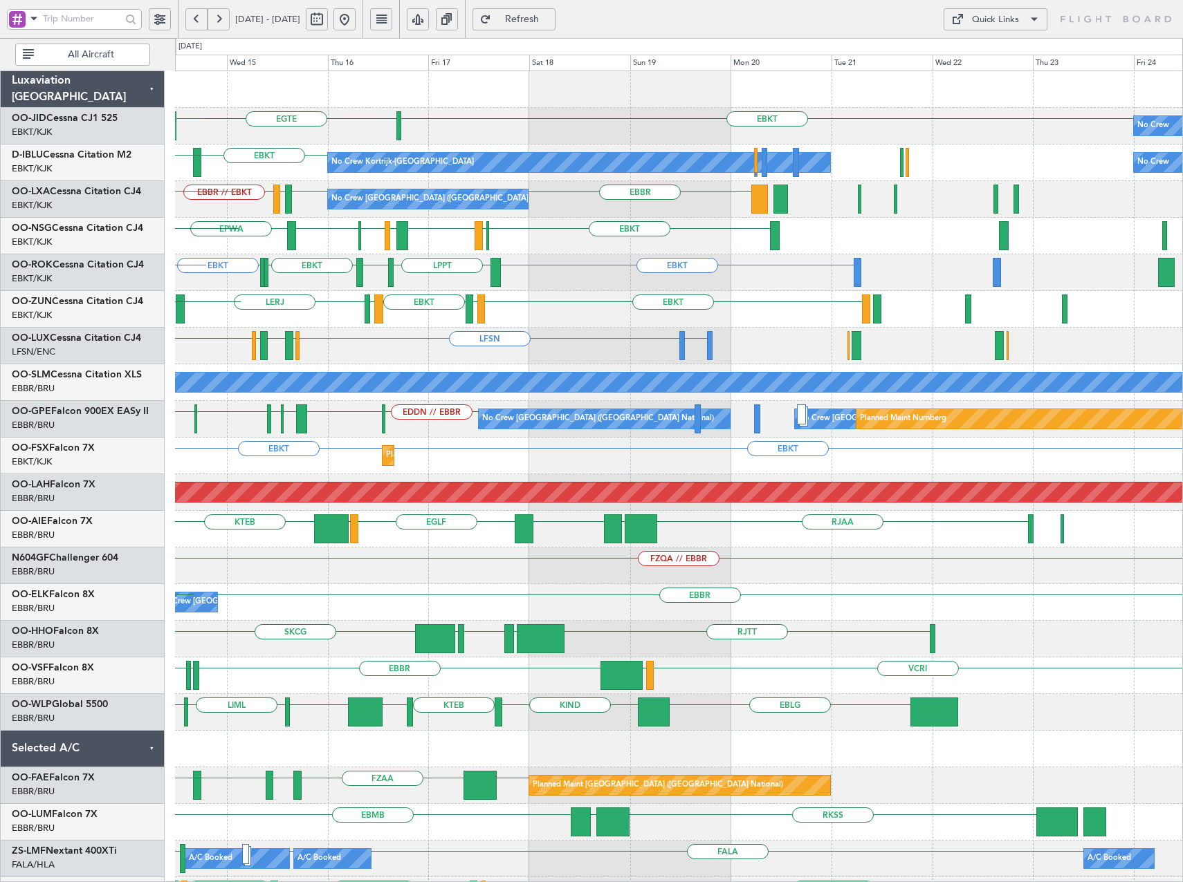
click at [183, 267] on div "EBKT EBKT LPPT LERJ EBKT EBKT EBLG or EBKT LIPX or EBKT EBLG or EBKT EBKT" at bounding box center [678, 273] width 1007 height 37
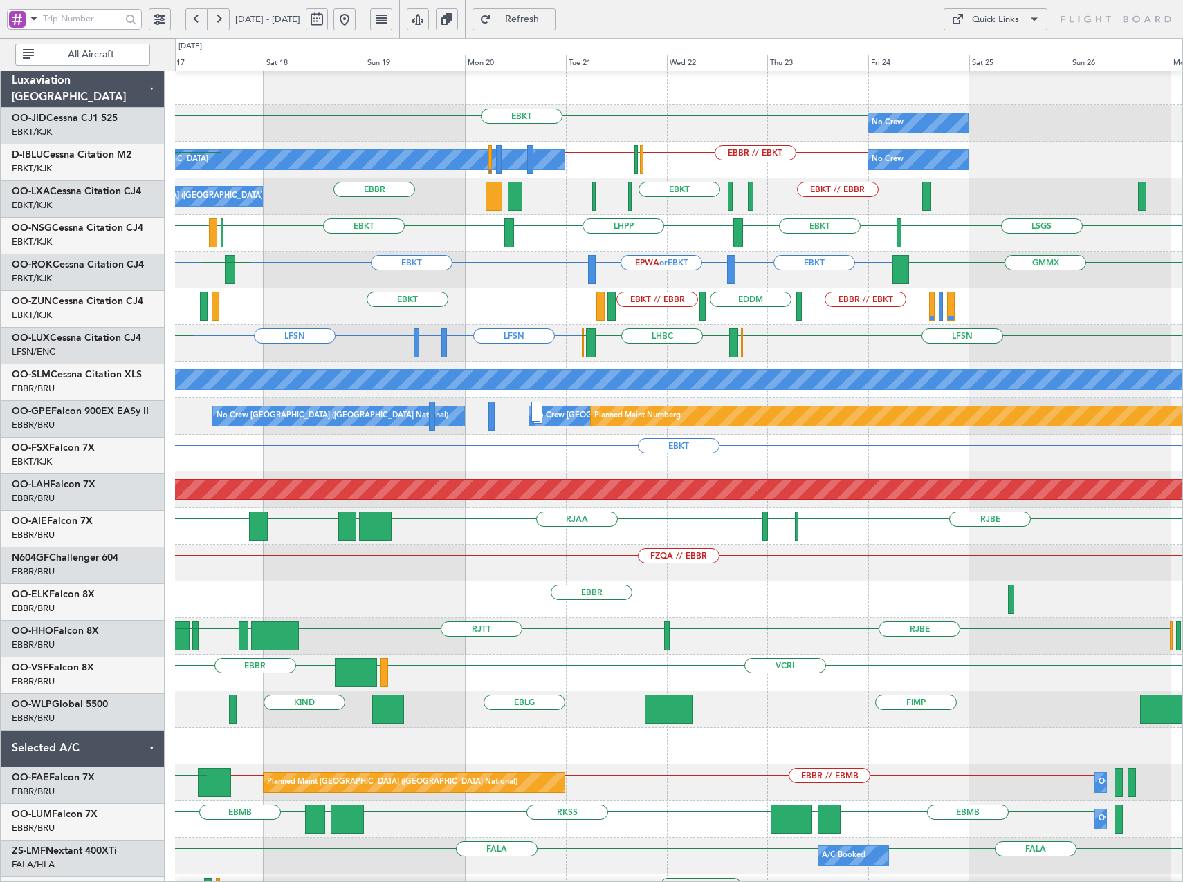
click at [376, 261] on div "EBKT EPWA or EBKT EBKT LPPT GMMX EBKT EBKT LERJ EBKT" at bounding box center [678, 270] width 1007 height 37
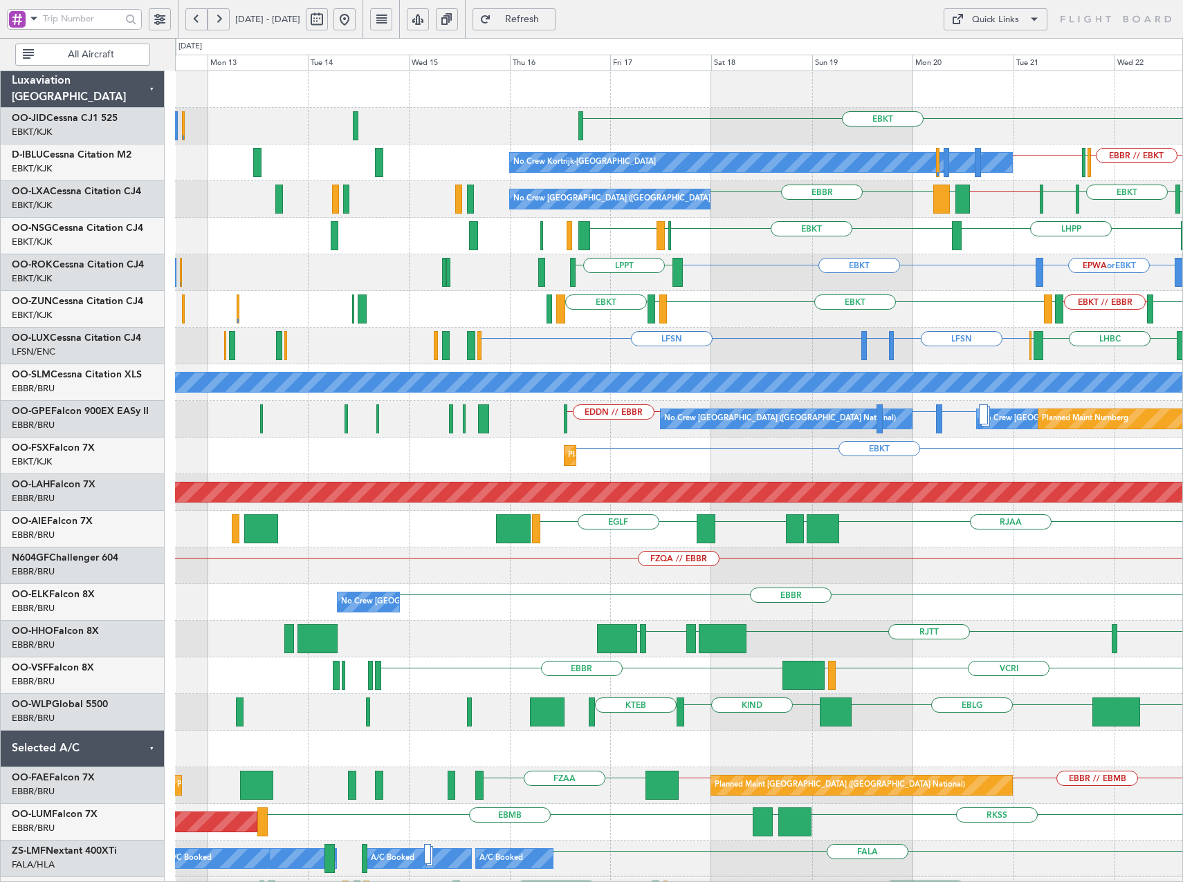
click at [882, 295] on div "EBKT No Crew EBKT No Crew Kortrijk-[GEOGRAPHIC_DATA] EBBR // EBKT LFPB EBKT // …" at bounding box center [678, 529] width 1007 height 916
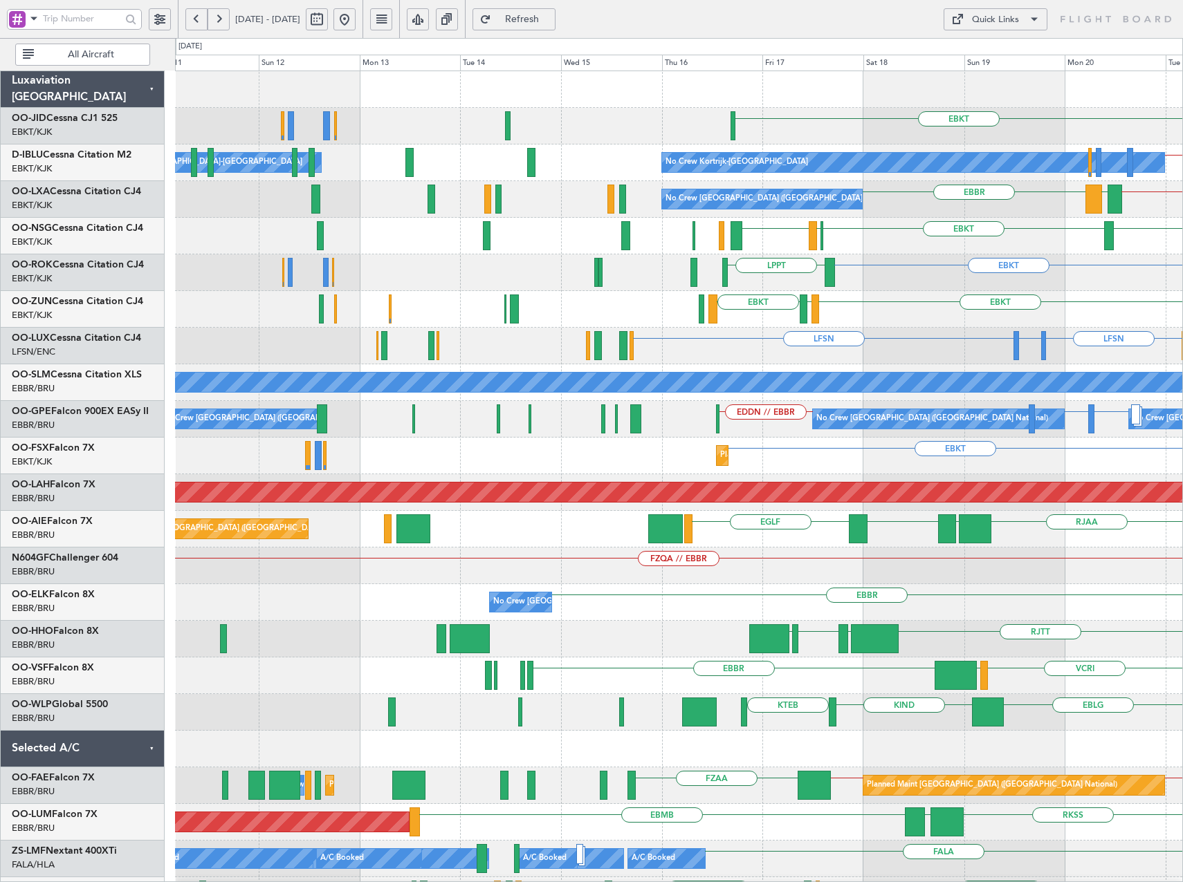
click at [871, 321] on div "EBKT EBKT LFMD LEGE EBKT // EBBR EDDM EBBR // EBKT" at bounding box center [678, 309] width 1007 height 37
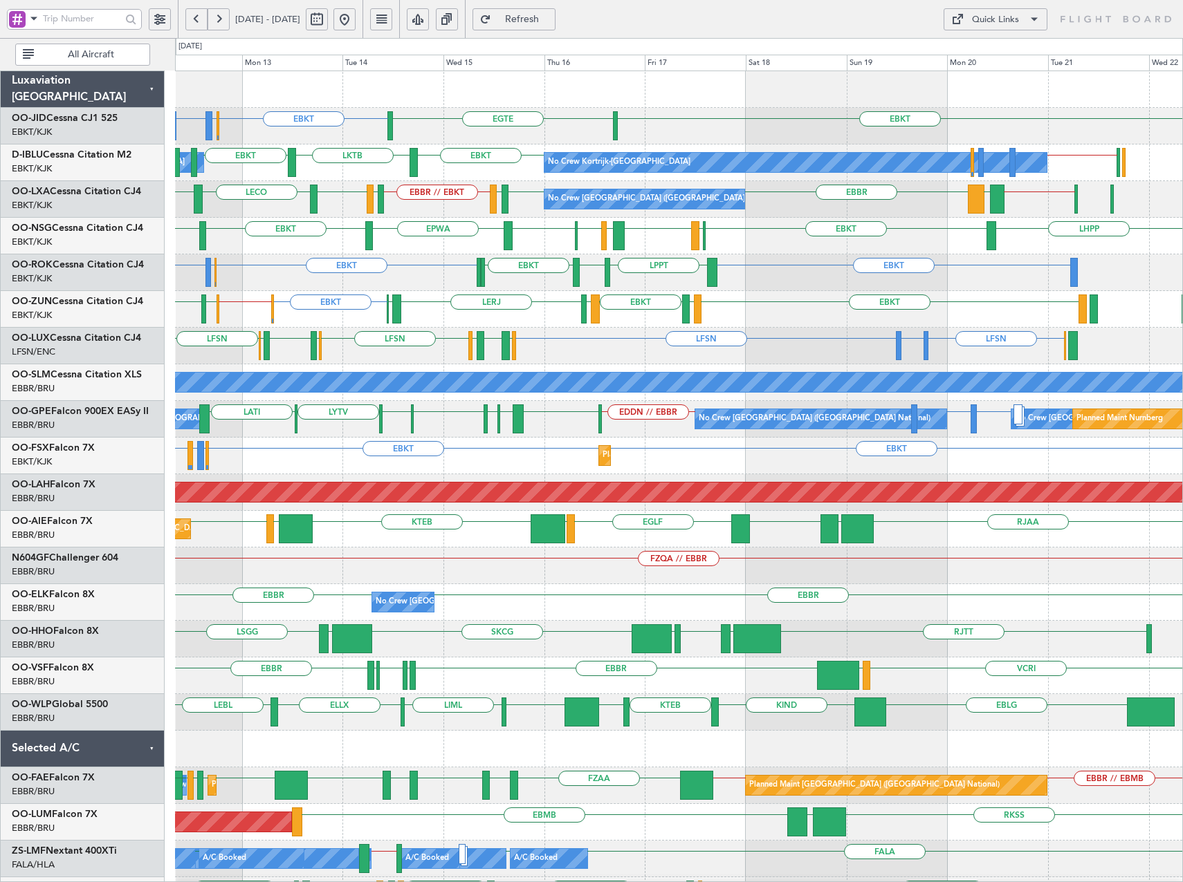
click at [442, 272] on div "EBKT EBLG or EBKT LIPX or EBKT EBKT LPPT LERJ EBKT EBKT EBLG or EBKT EBKT" at bounding box center [678, 273] width 1007 height 37
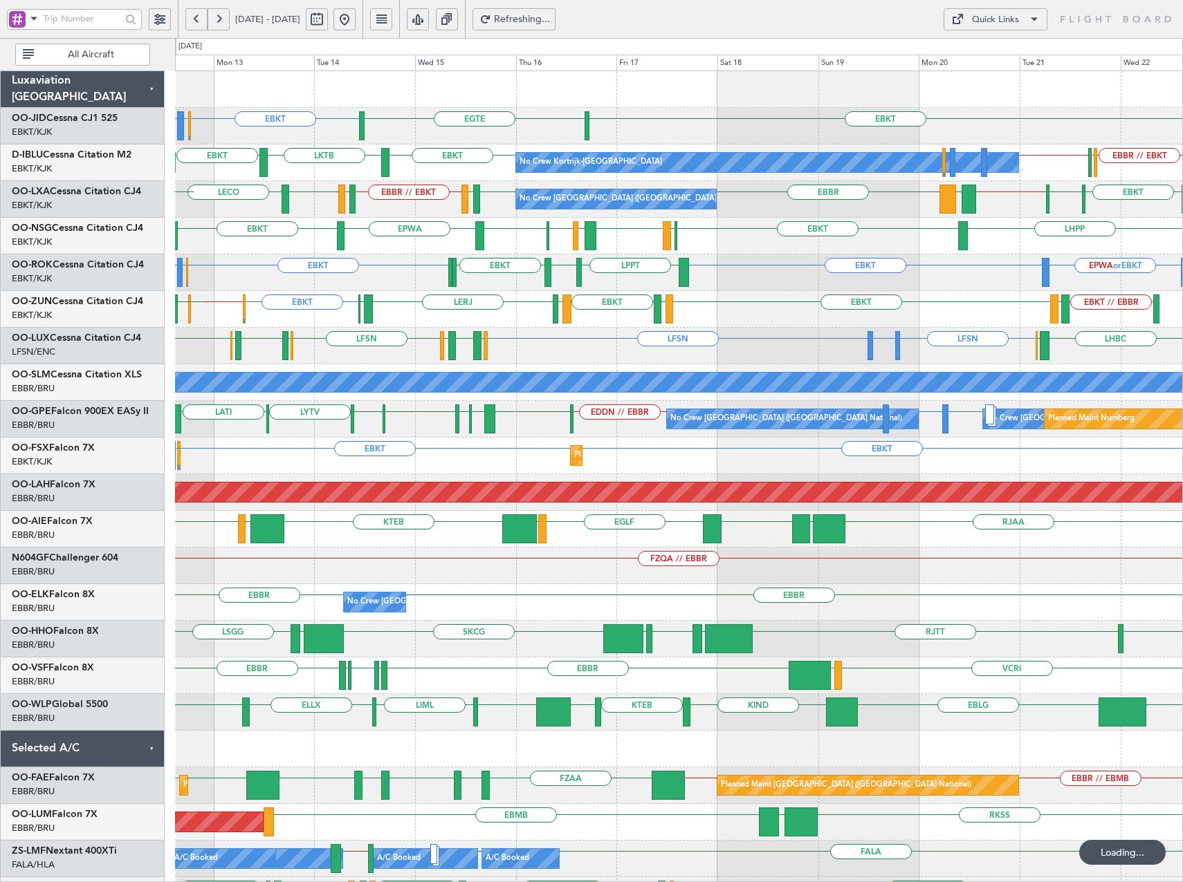
click at [360, 268] on div "EBKT EBLG or EBKT LIPX or EBKT EPWA or EBKT EBKT LPPT LERJ EBKT EBKT" at bounding box center [678, 273] width 1007 height 37
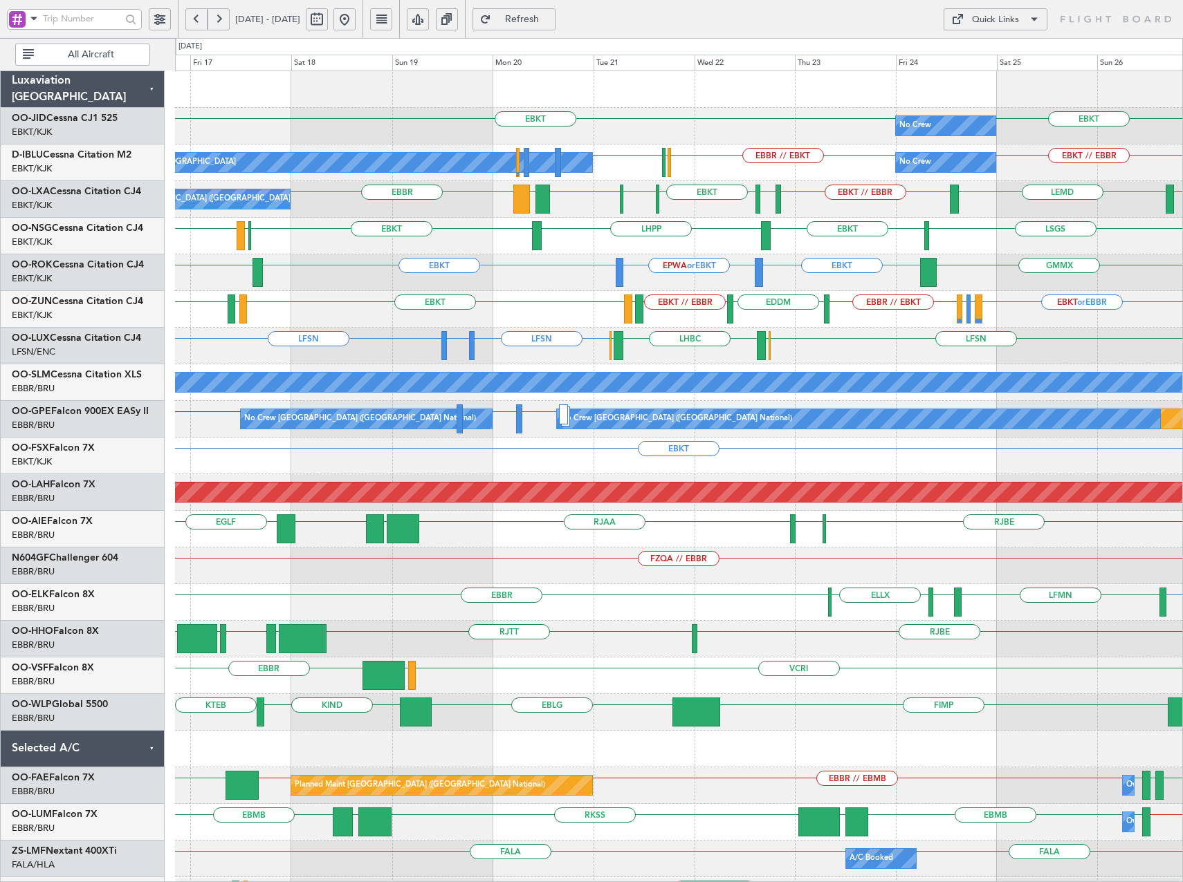
drag, startPoint x: 387, startPoint y: 19, endPoint x: 418, endPoint y: 80, distance: 69.3
click at [355, 19] on button at bounding box center [344, 19] width 22 height 22
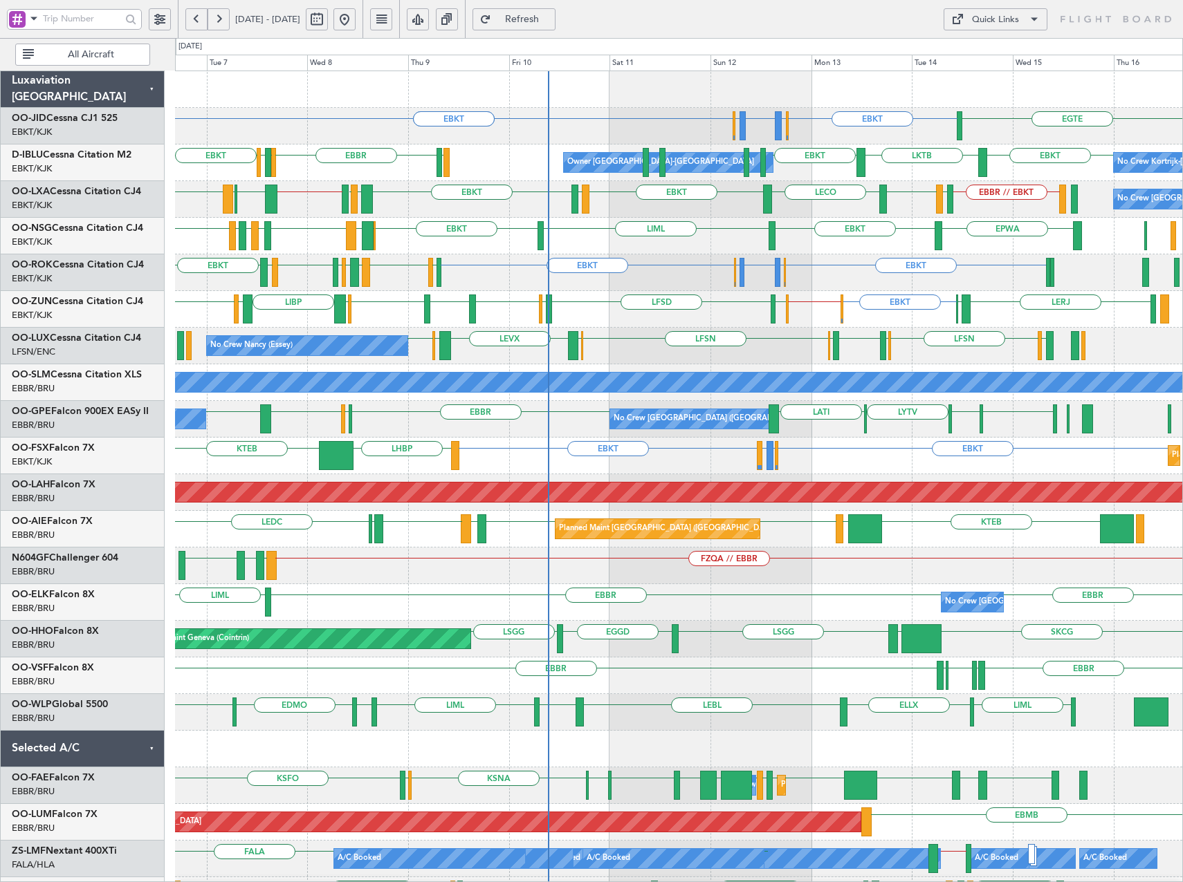
click at [832, 285] on div "EBKT EBLG or EBKT LIPX or EBKT EBLG or EBKT EBKT EBKT EBKT LFLX EBKT LIRQ EGGW …" at bounding box center [678, 273] width 1007 height 37
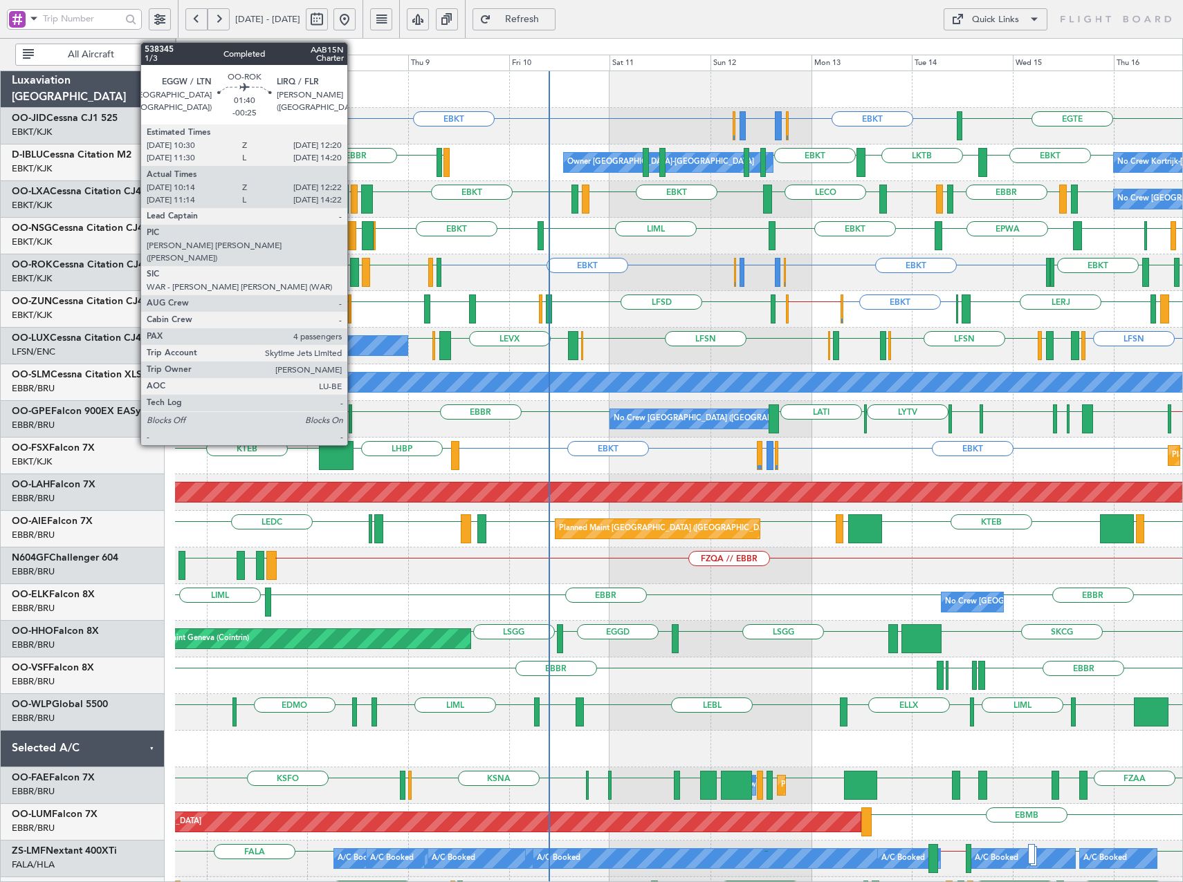
click at [353, 278] on div at bounding box center [354, 272] width 9 height 29
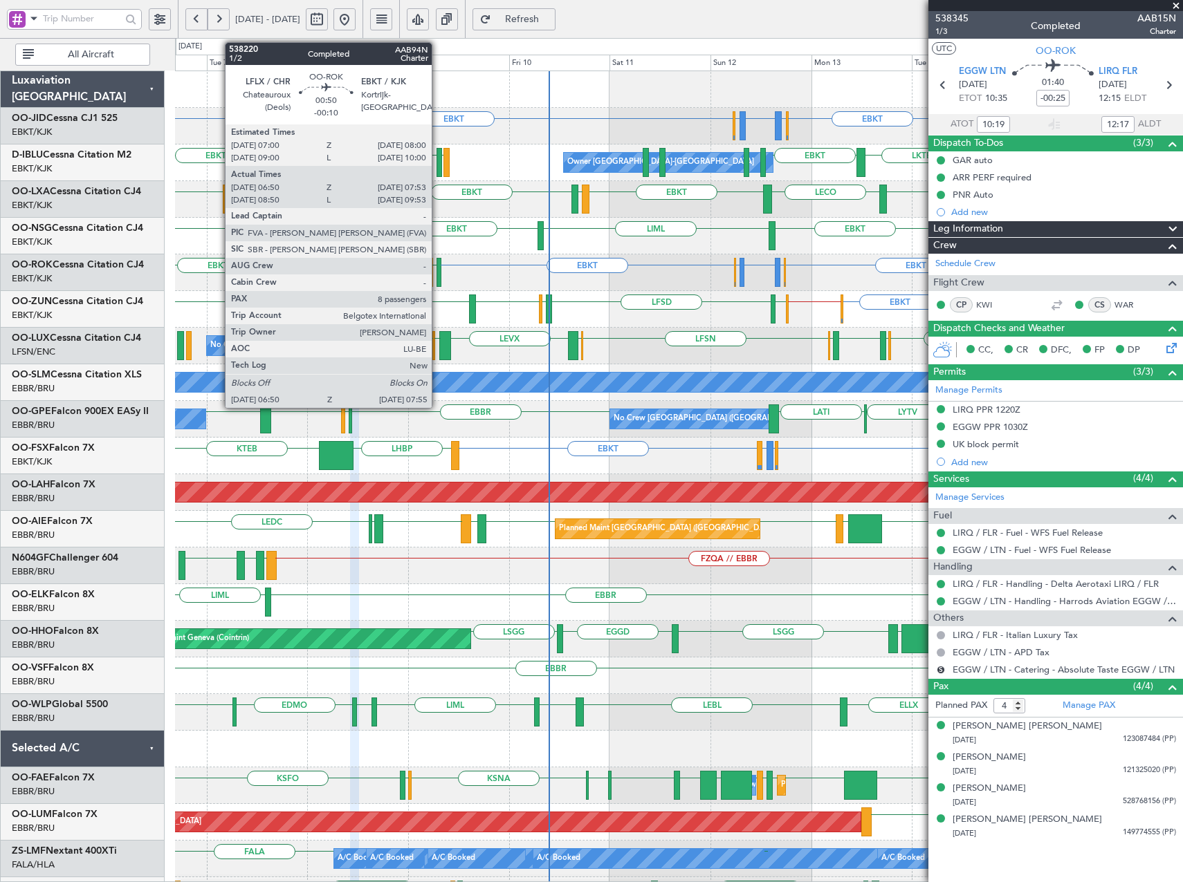
click at [438, 273] on div at bounding box center [438, 272] width 5 height 29
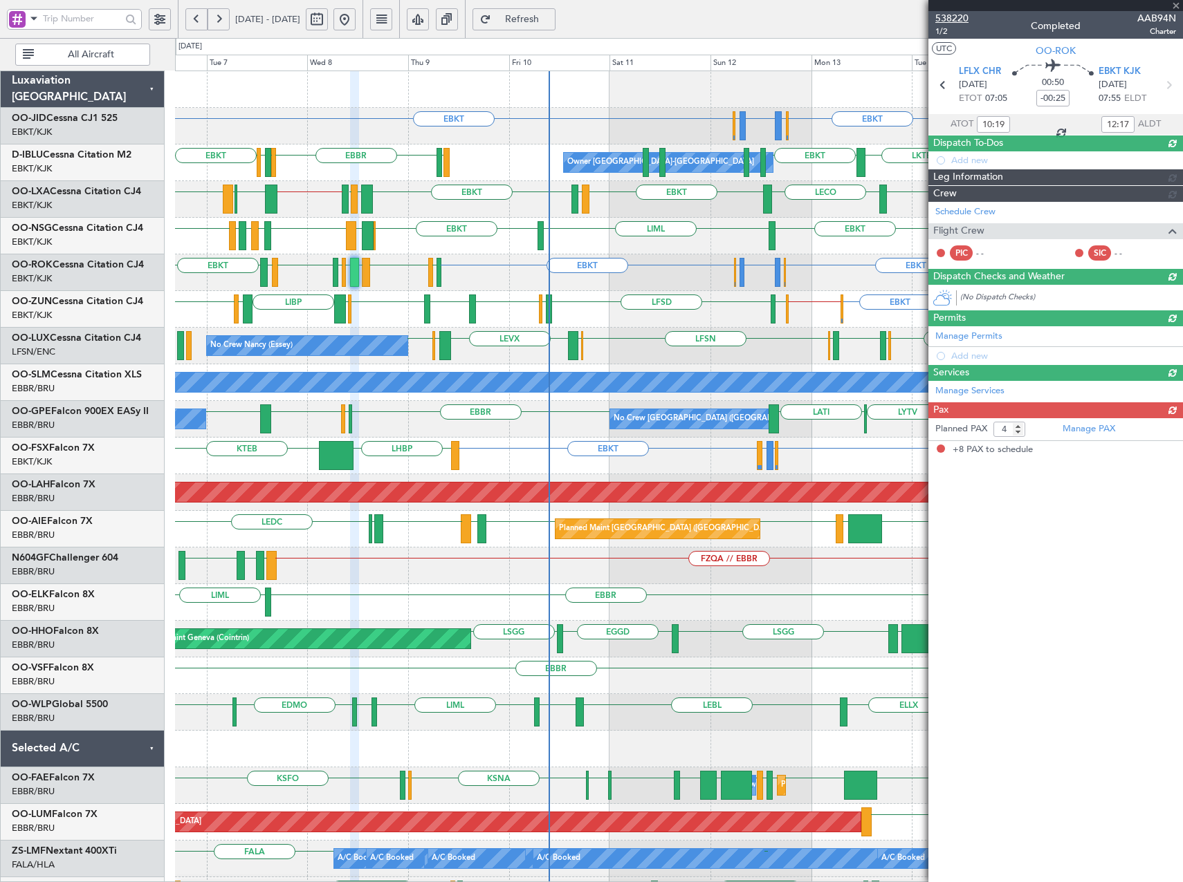
type input "-00:10"
type input "06:55"
type input "07:48"
type input "8"
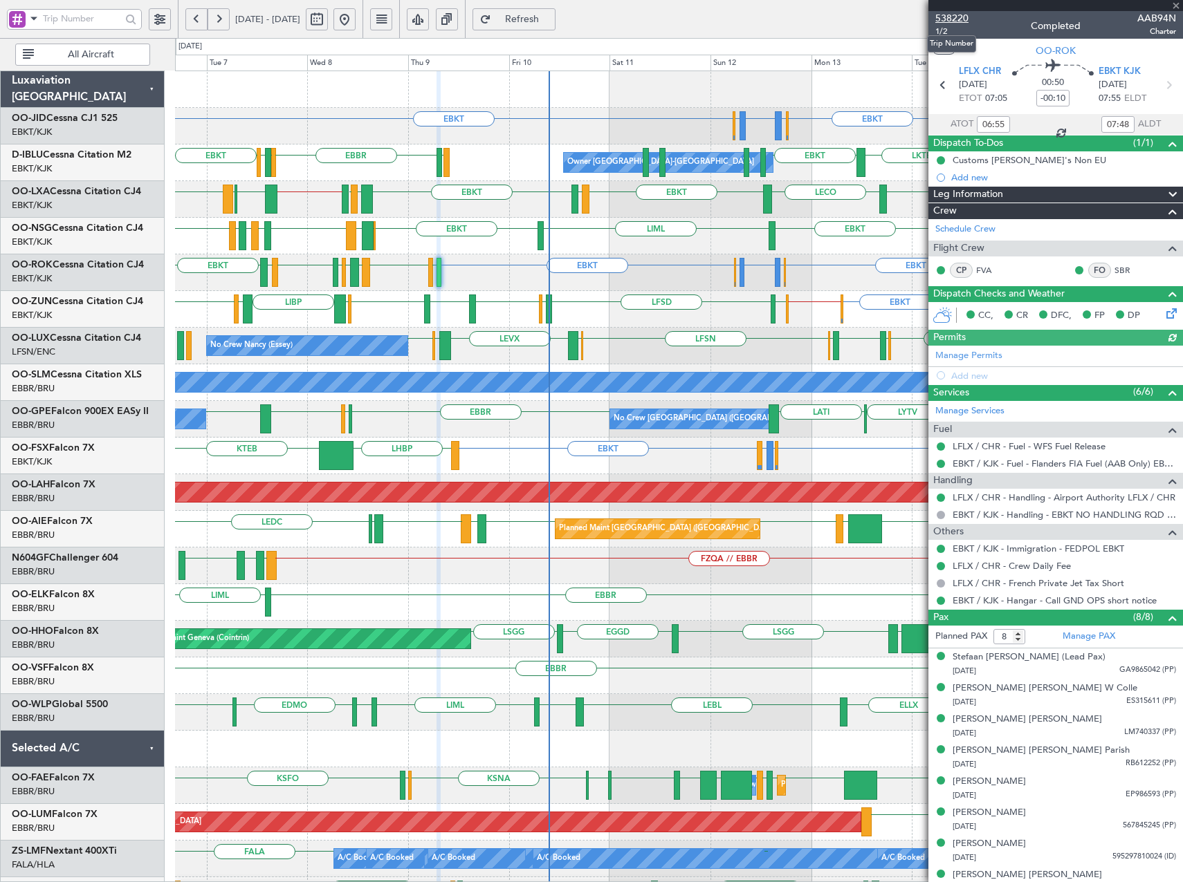
drag, startPoint x: 946, startPoint y: 17, endPoint x: 961, endPoint y: 13, distance: 14.9
click at [952, 16] on span "538220" at bounding box center [951, 18] width 33 height 15
click at [954, 21] on span "538220" at bounding box center [951, 18] width 33 height 15
click at [963, 14] on span "538220" at bounding box center [951, 18] width 33 height 15
click at [253, 288] on div "EBKT EBLG or EBKT LIPX or EBKT EBLG or EBKT EBKT LPPT LERJ EBKT EBKT EBKT LFLX …" at bounding box center [678, 273] width 1007 height 37
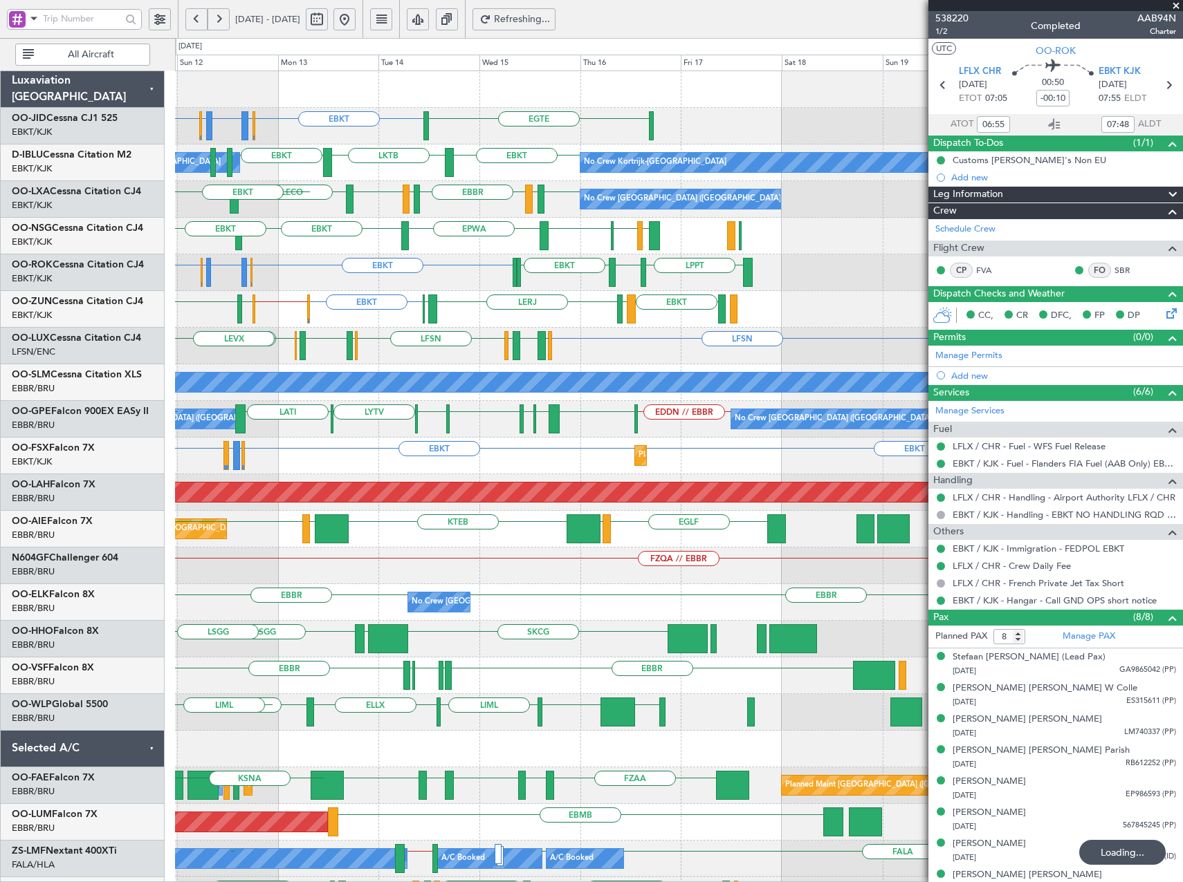
click at [302, 288] on div "EBKT EBLG or EBKT LIPX or EBKT EBLG or EBKT EBKT LPPT LERJ EBKT EBKT" at bounding box center [678, 273] width 1007 height 37
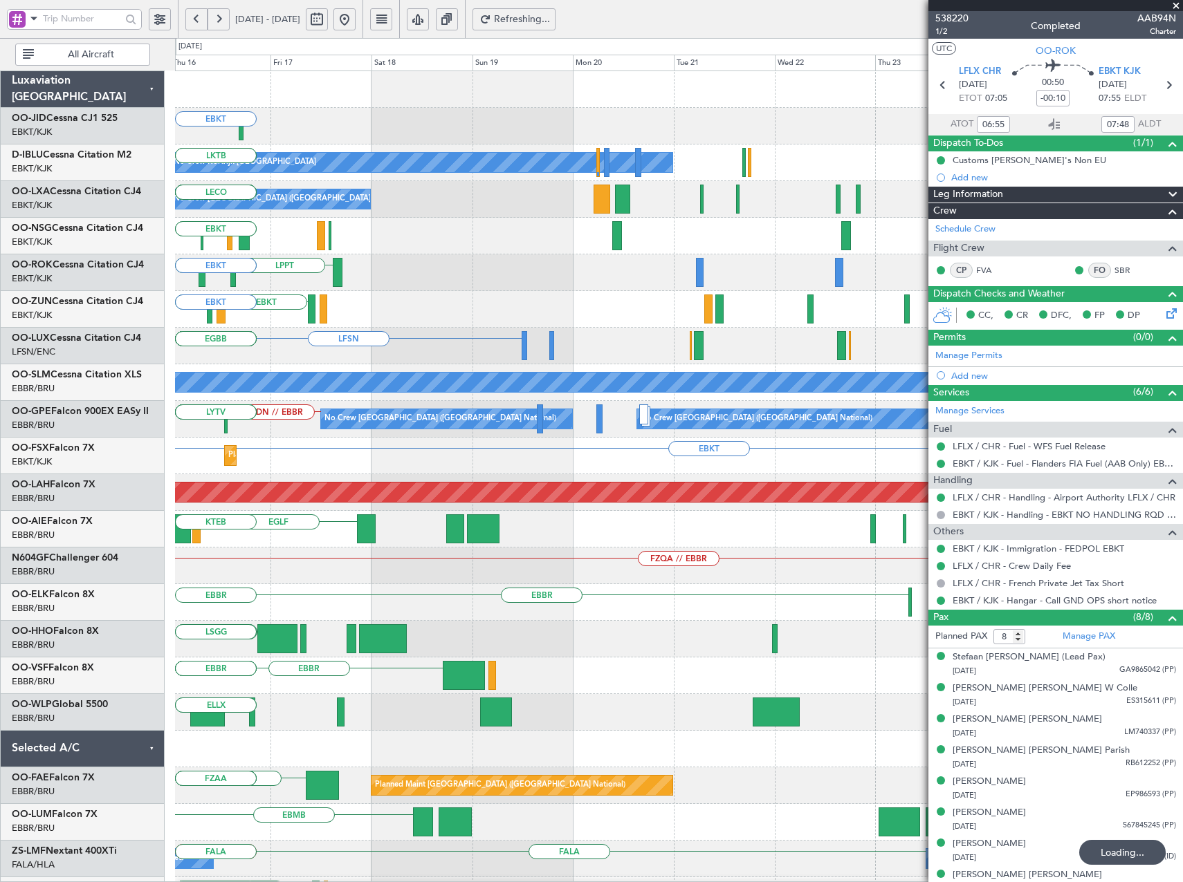
click at [178, 300] on div "EGTE No Crew EBKT No Crew No Crew Kortrijk-[GEOGRAPHIC_DATA] EBKT LKTB No Crew …" at bounding box center [678, 584] width 1007 height 1026
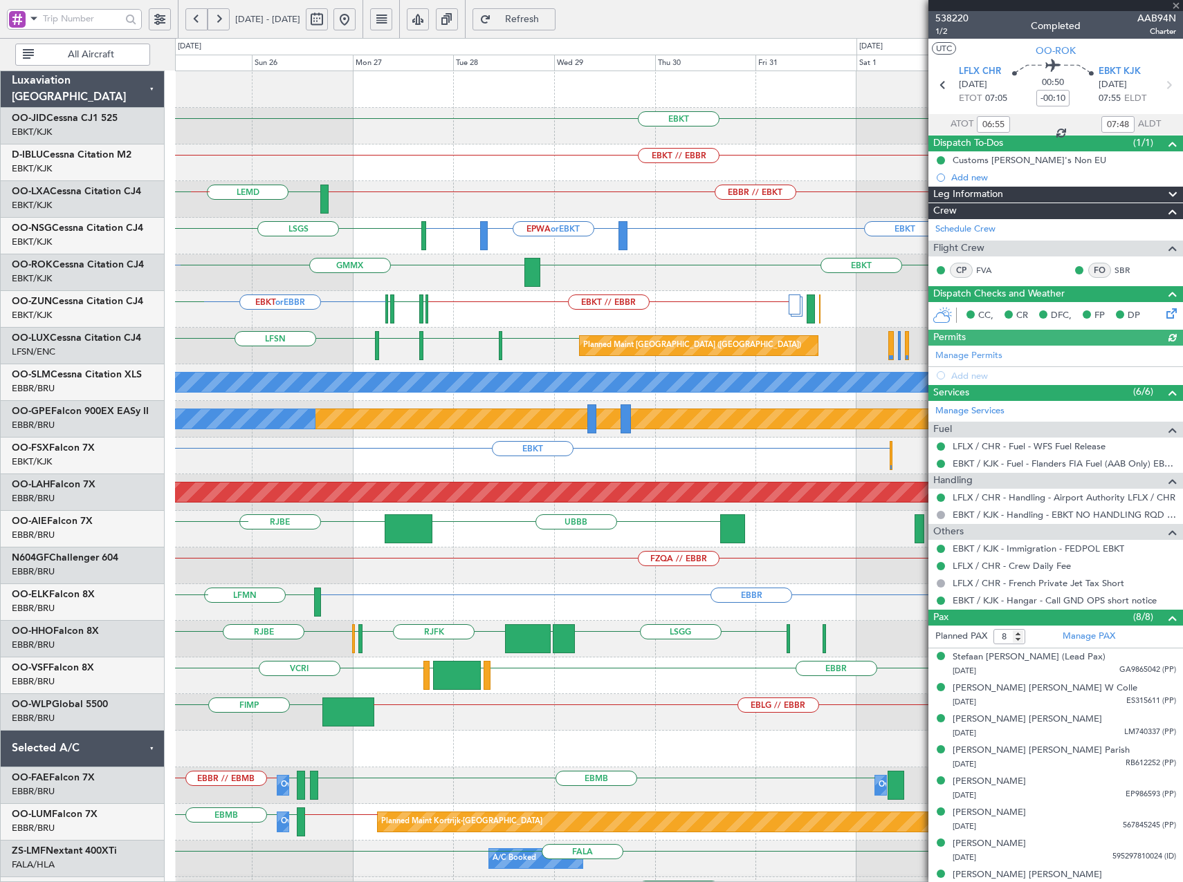
click at [228, 279] on div "EBKT No Crew EBKT EBKT // EBBR No Crew Planned Maint [GEOGRAPHIC_DATA] ([GEOGRA…" at bounding box center [678, 529] width 1007 height 916
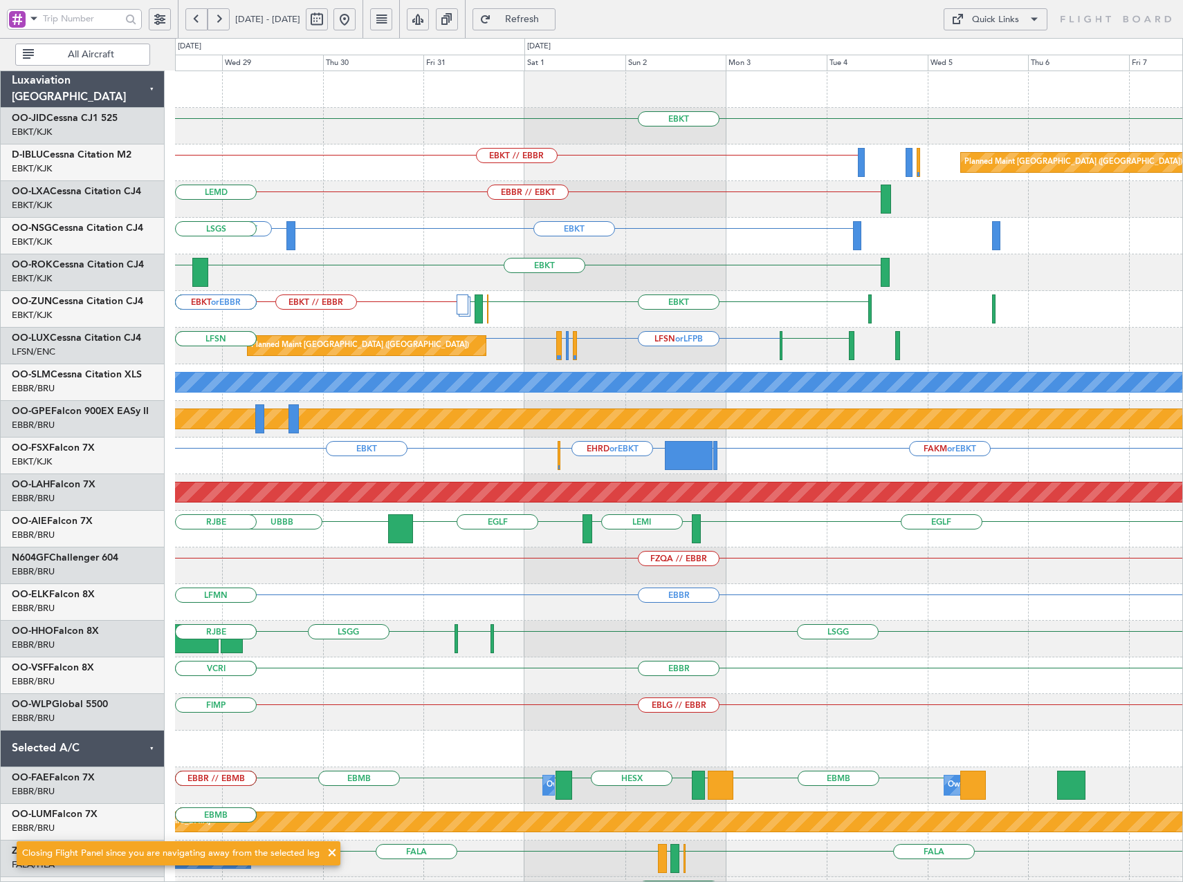
click at [388, 243] on div "EBKT EPWA or EBKT EBKT LSGS" at bounding box center [678, 236] width 1007 height 37
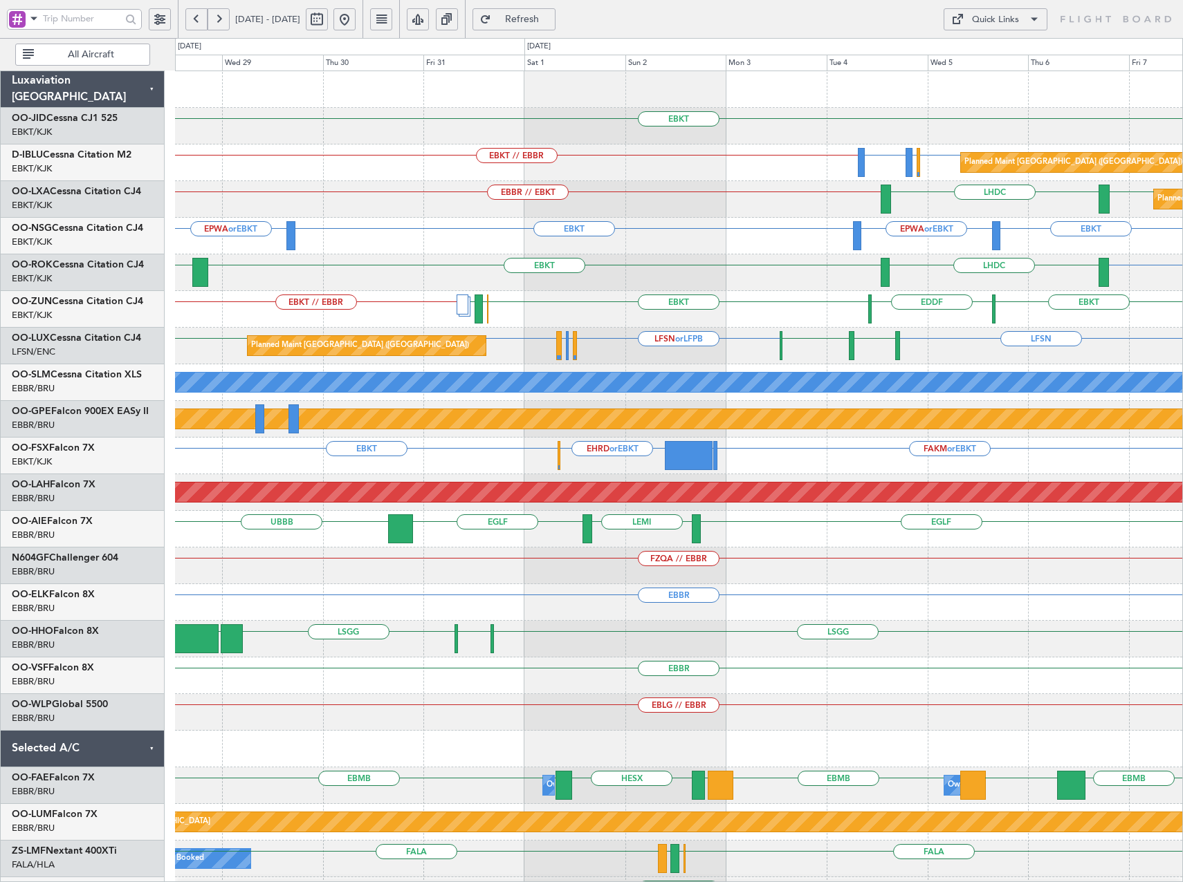
click at [993, 20] on div "Quick Links" at bounding box center [995, 20] width 47 height 14
click at [984, 56] on button "Trip Builder" at bounding box center [995, 52] width 104 height 33
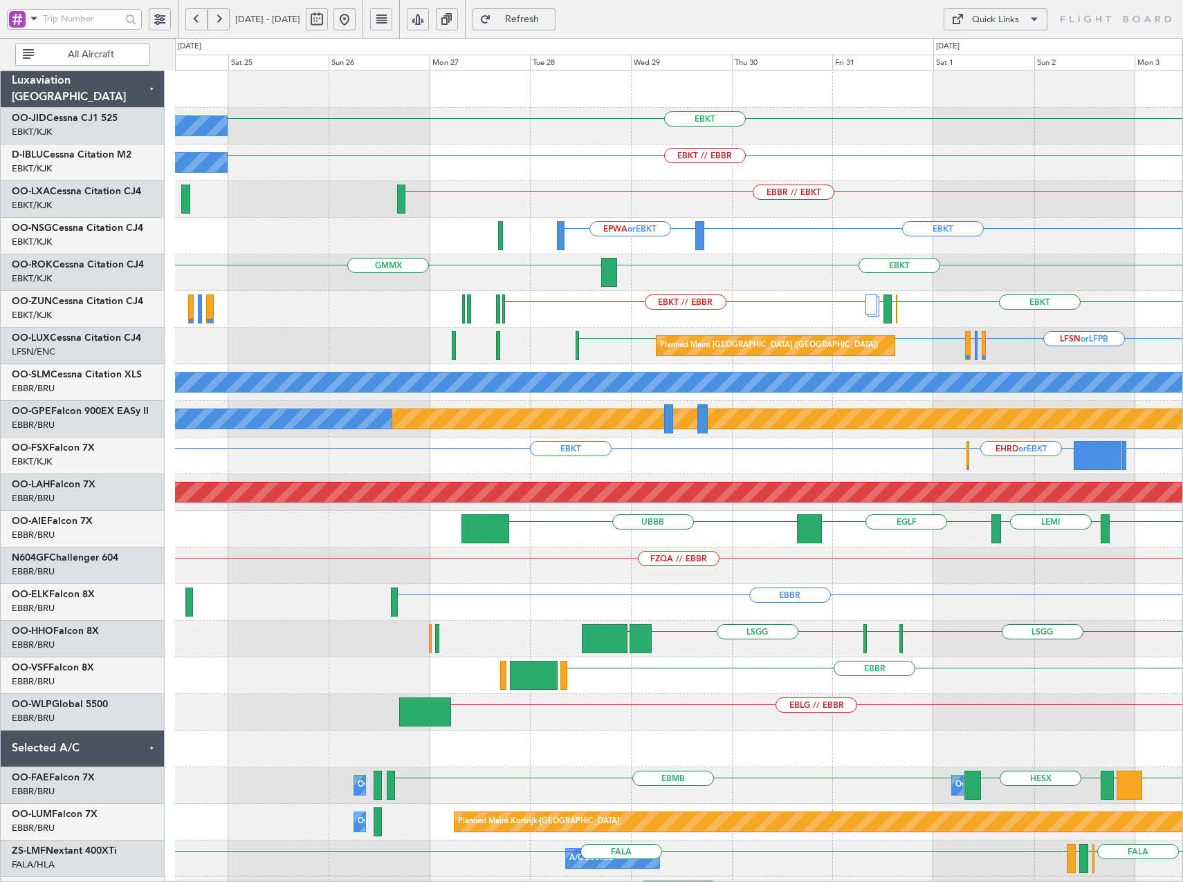
click at [1182, 357] on html "[DATE] - [DATE] Refresh Quick Links All Aircraft EBKT No Crew EBKT // EBBR No C…" at bounding box center [591, 441] width 1183 height 882
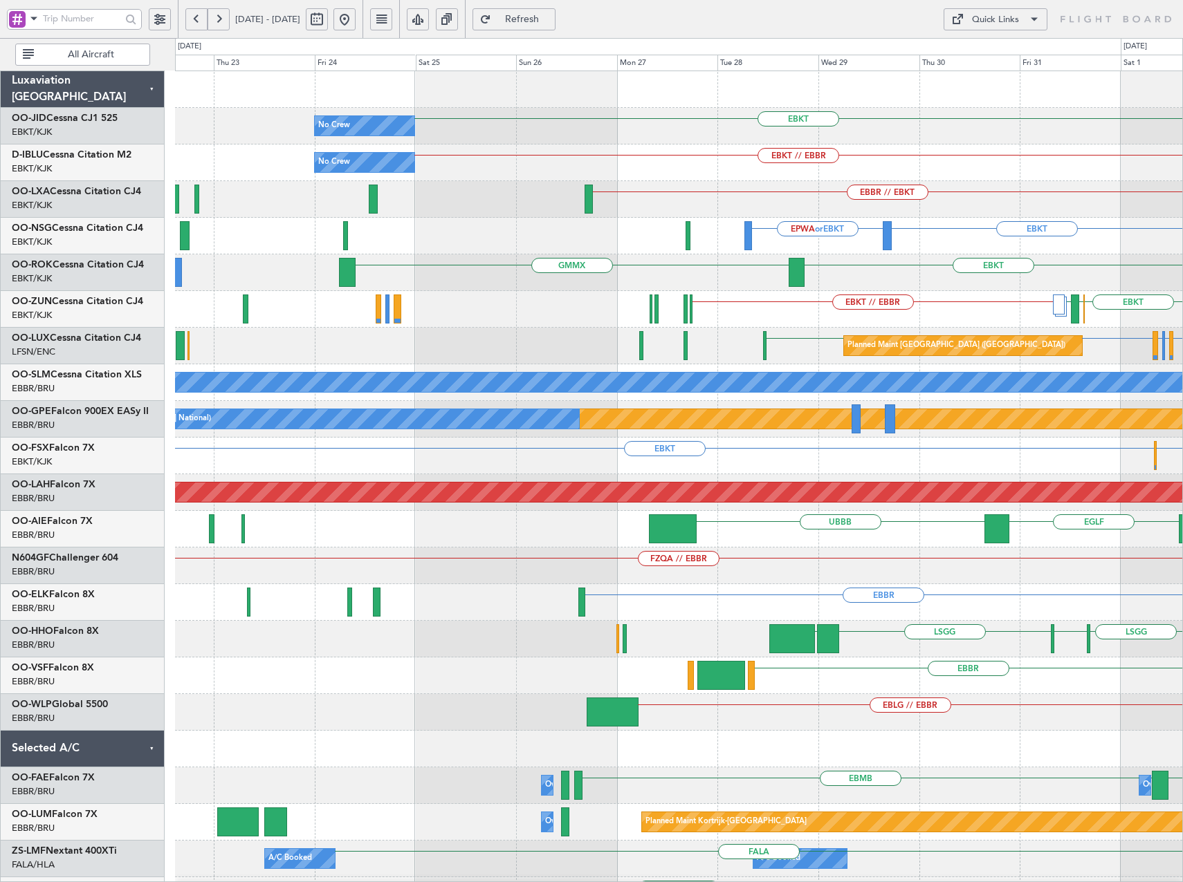
click at [690, 293] on div "EBKT No Crew EBKT // EBBR No Crew No Crew Kortrijk-[GEOGRAPHIC_DATA] EBBR // EB…" at bounding box center [678, 566] width 1007 height 990
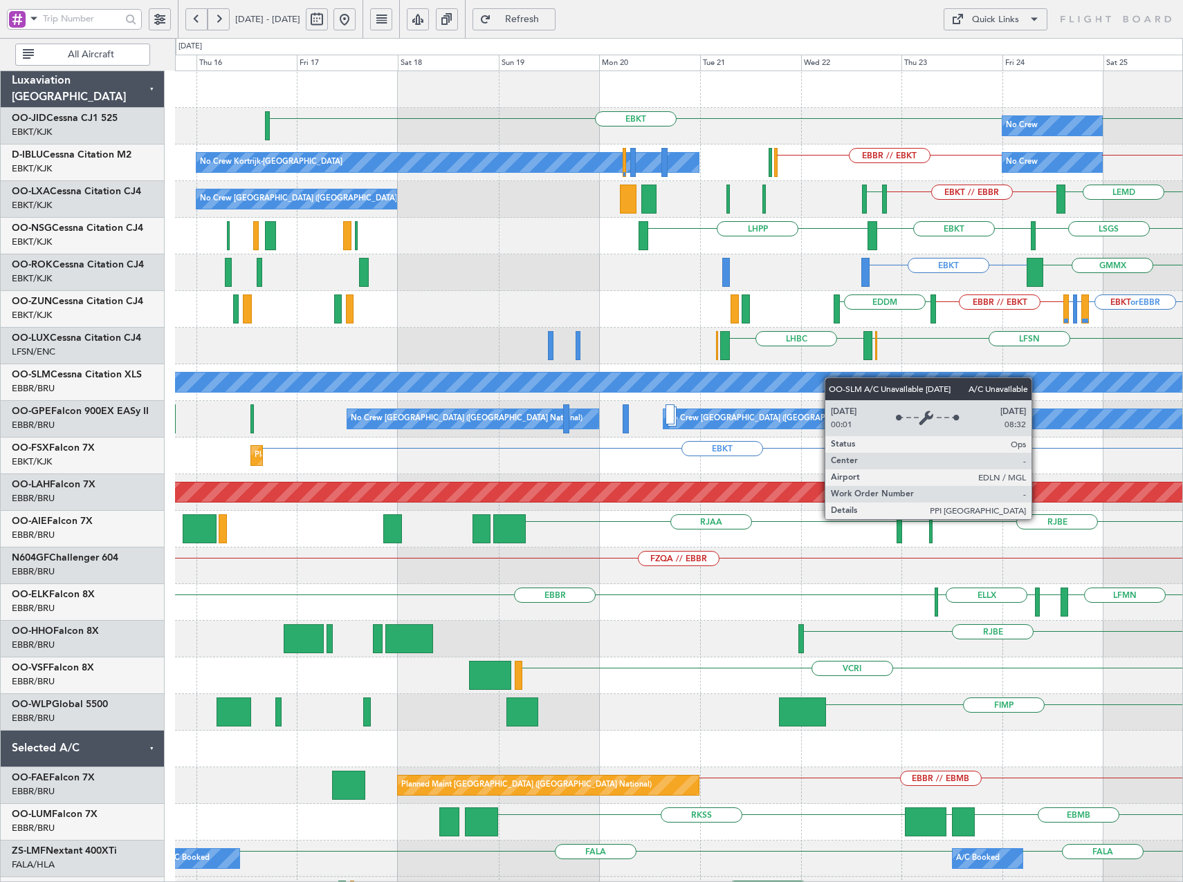
click at [927, 391] on div "No Crew EBKT EBKT No Crew EBKT // EBBR EBBR // EBKT No Crew Kortrijk-[GEOGRAPHI…" at bounding box center [678, 529] width 1007 height 916
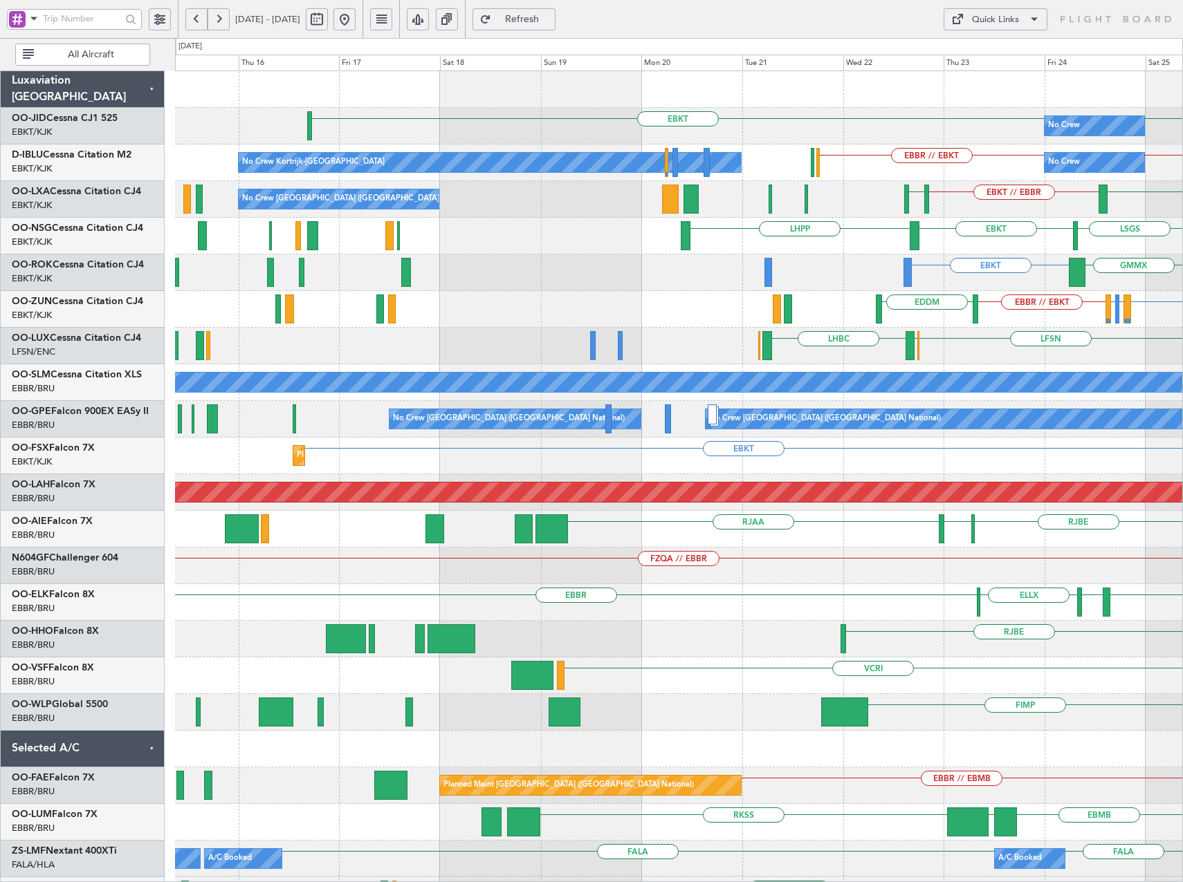
click at [957, 396] on div "No Crew EBKT EBKT No Crew EBKT // EBBR EBBR // EBKT No Crew Kortrijk-[GEOGRAPHI…" at bounding box center [678, 529] width 1007 height 916
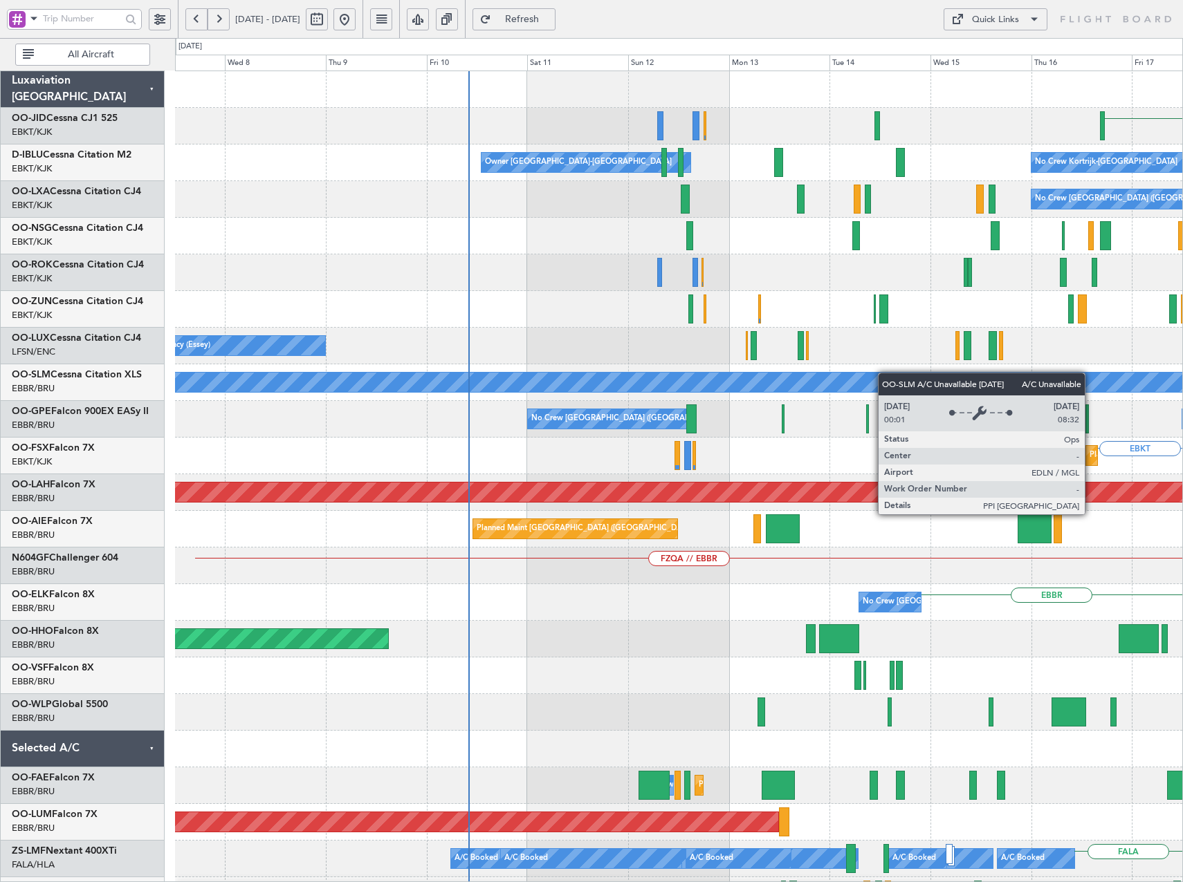
click at [1092, 390] on div "EBKT No Crew Kortrijk-[GEOGRAPHIC_DATA] Owner [GEOGRAPHIC_DATA]-[GEOGRAPHIC_DAT…" at bounding box center [678, 529] width 1007 height 916
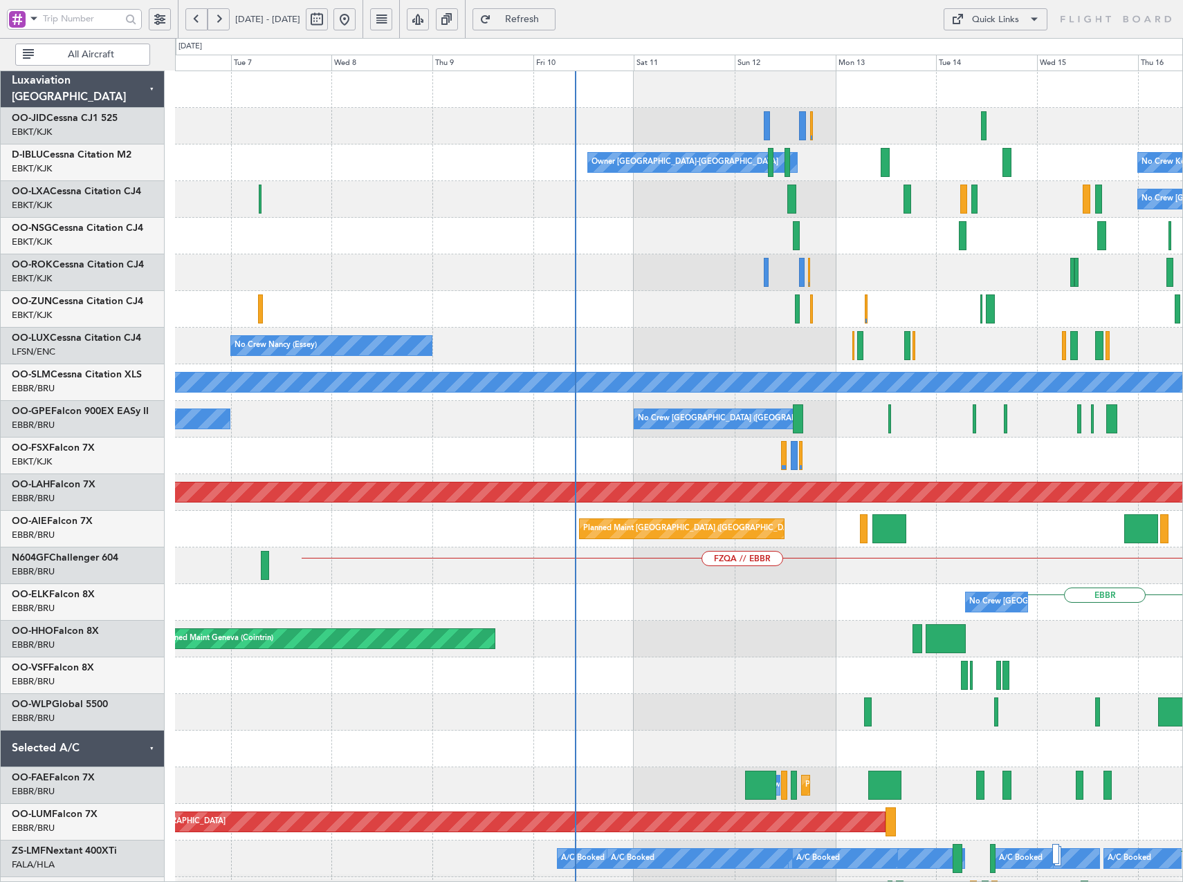
click at [728, 344] on div "EBKT No Crew Kortrijk-[GEOGRAPHIC_DATA] Owner [GEOGRAPHIC_DATA]-[GEOGRAPHIC_DAT…" at bounding box center [678, 529] width 1007 height 916
